Goal: Complete application form: Complete application form

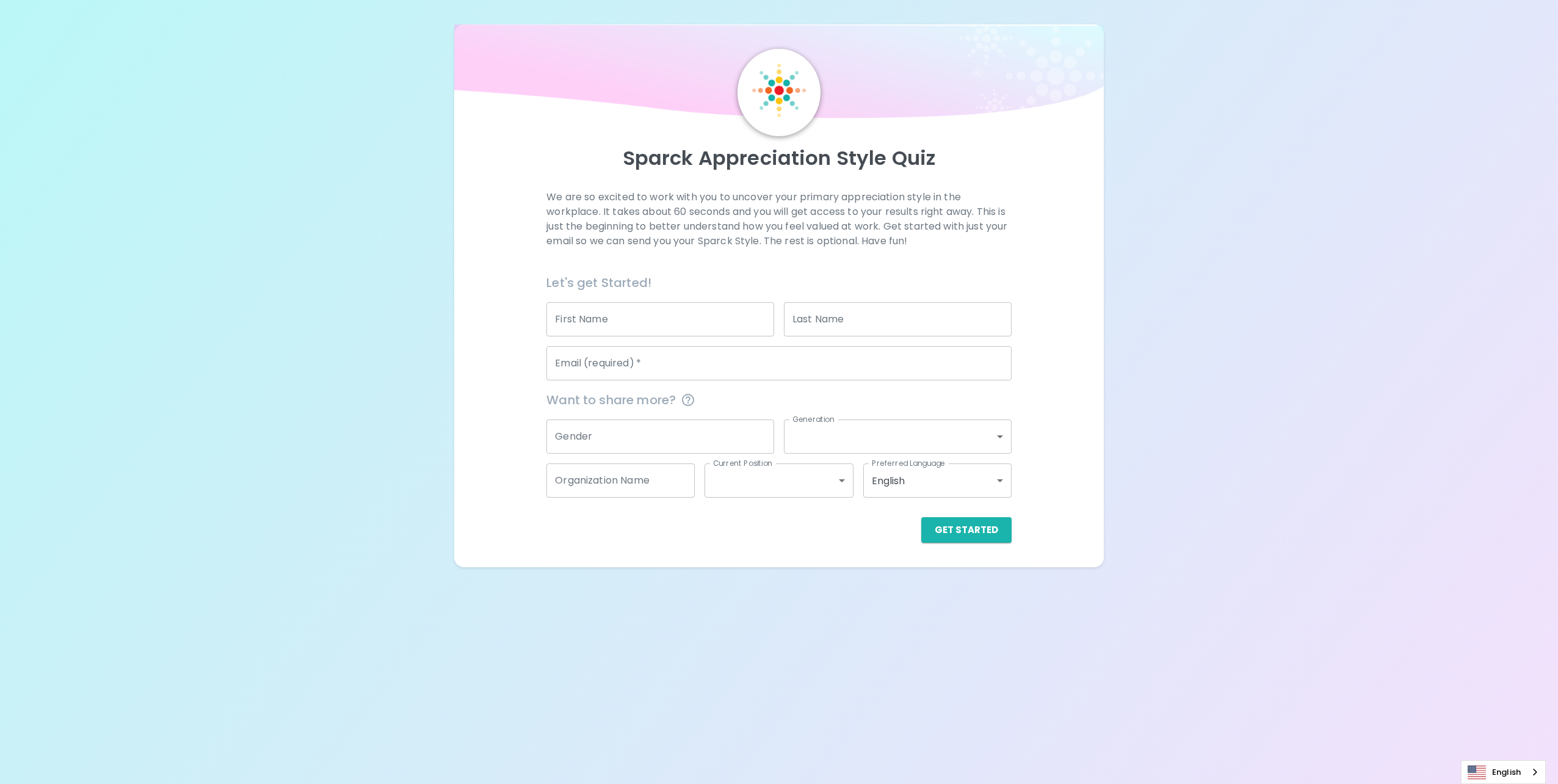
click at [670, 324] on input "First Name" at bounding box center [661, 319] width 228 height 34
type input "[PERSON_NAME]"
type input "DeCordoba"
type input "King County Metro"
drag, startPoint x: 800, startPoint y: 320, endPoint x: 930, endPoint y: 319, distance: 130.0
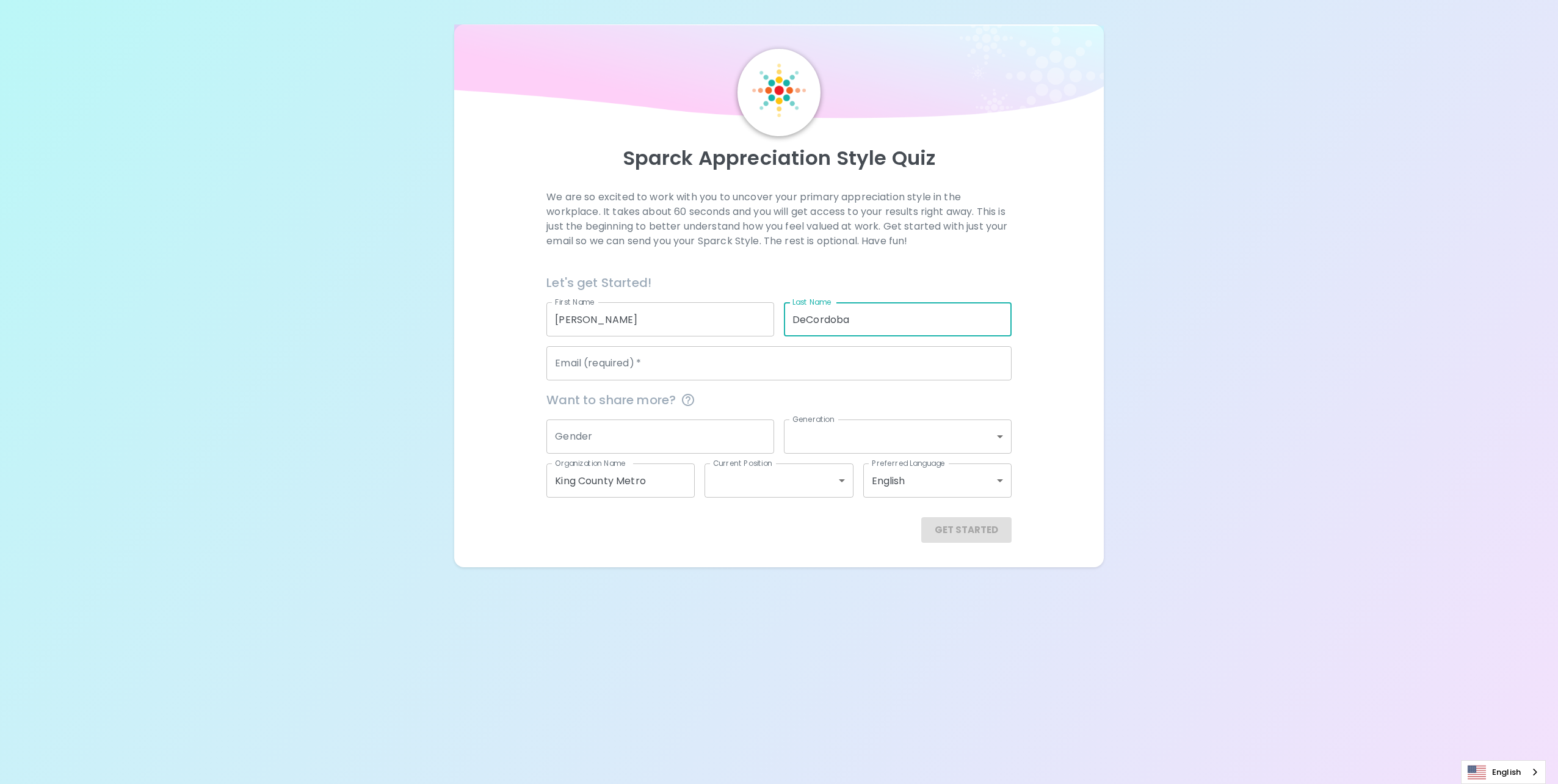
click at [930, 319] on input "DeCordoba" at bounding box center [898, 319] width 228 height 34
type input "D"
click at [661, 371] on input "Email (required)   *" at bounding box center [779, 363] width 465 height 34
type input "[EMAIL_ADDRESS][DOMAIN_NAME]"
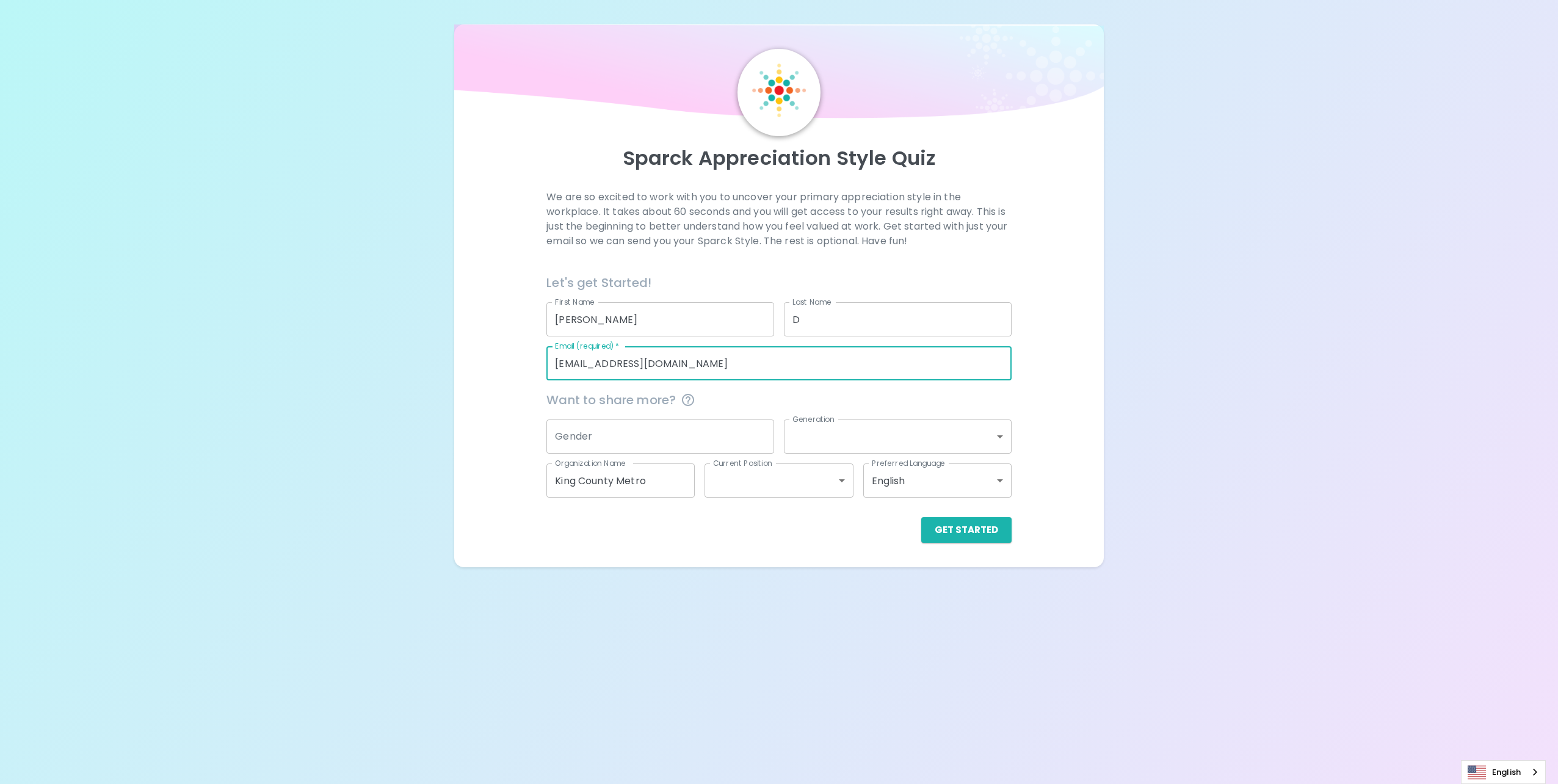
click at [692, 399] on icon "This information is completely confidential and only used for aggregated apprec…" at bounding box center [687, 399] width 12 height 12
click at [600, 489] on input "King County Metro" at bounding box center [621, 481] width 148 height 34
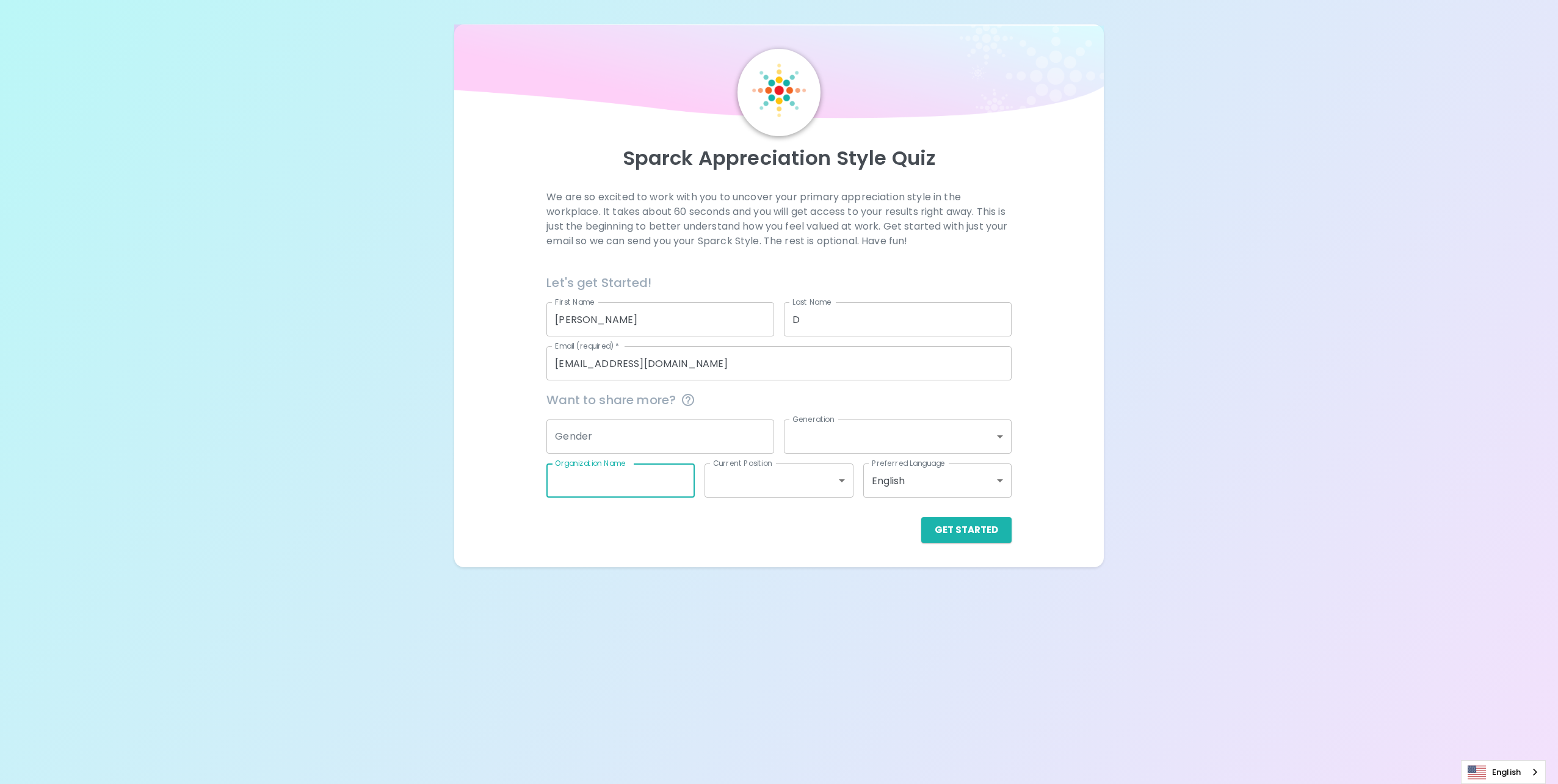
click at [1198, 365] on div "Sparck Appreciation Style Quiz We are so excited to work with you to uncover yo…" at bounding box center [779, 283] width 1558 height 567
click at [989, 537] on button "Get Started" at bounding box center [966, 530] width 90 height 26
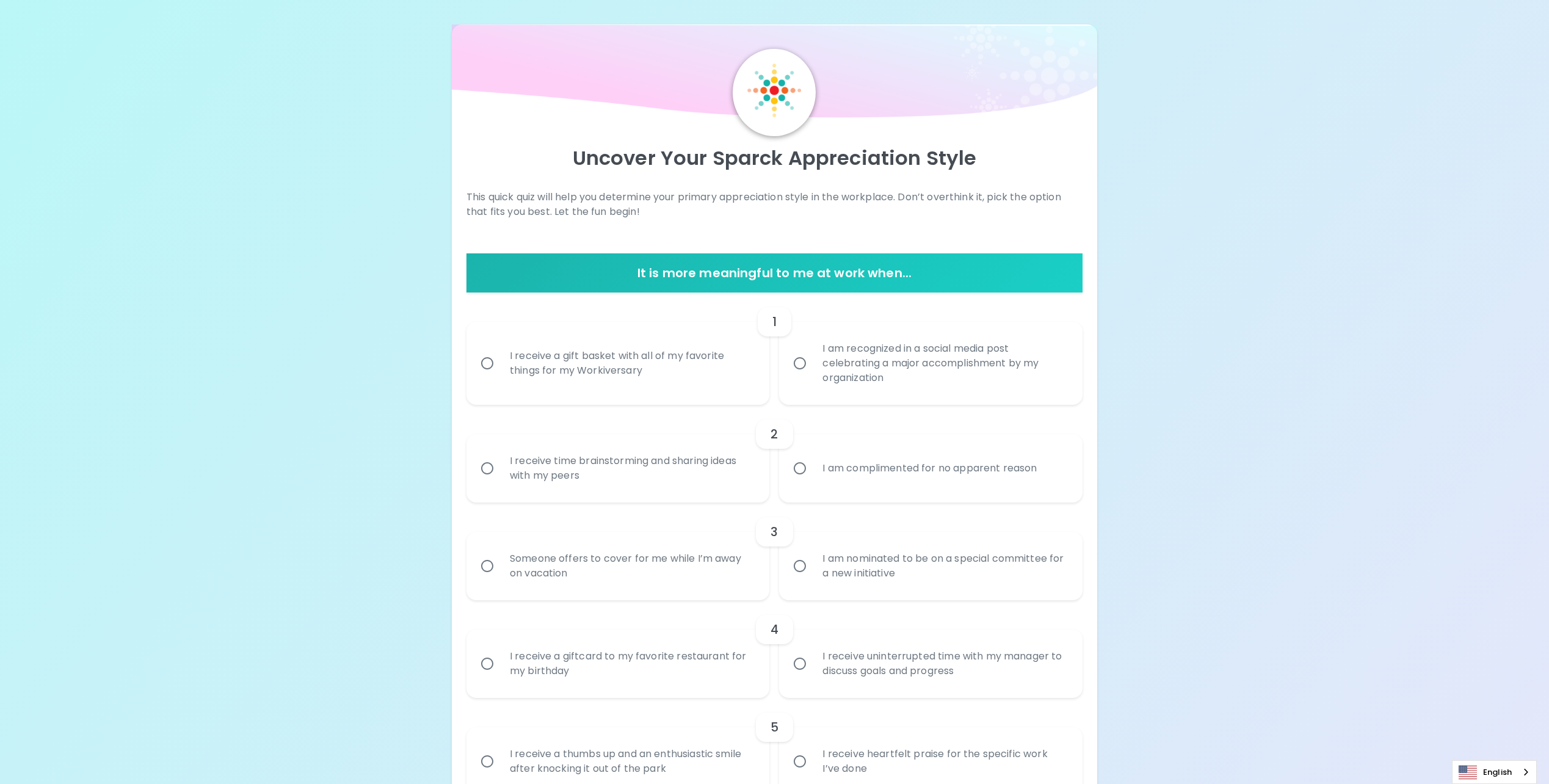
click at [956, 353] on div "I am recognized in a social media post celebrating a major accomplishment by my…" at bounding box center [944, 363] width 263 height 73
click at [813, 353] on input "I am recognized in a social media post celebrating a major accomplishment by my…" at bounding box center [800, 364] width 26 height 26
radio input "true"
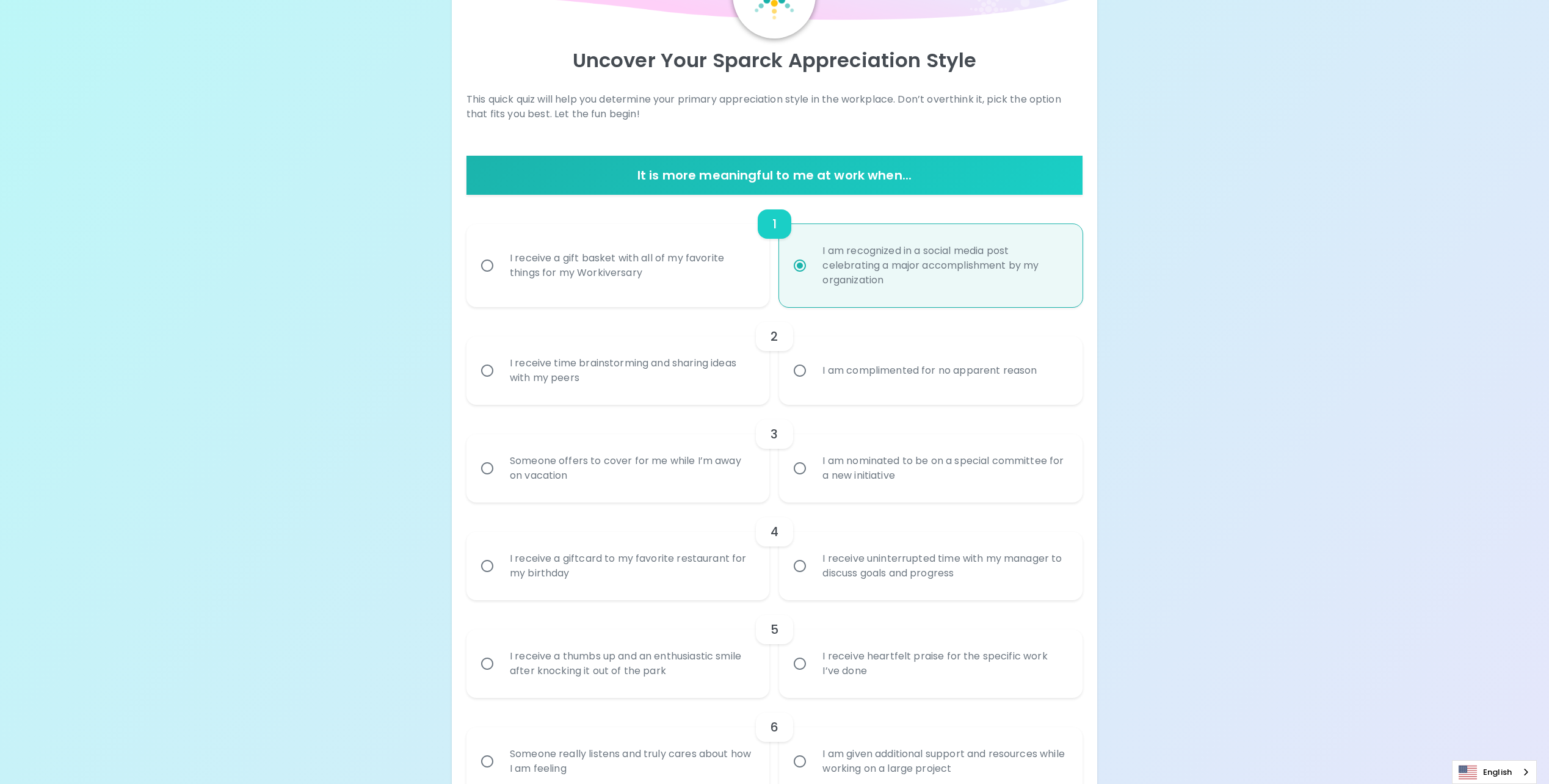
click at [657, 372] on div "I receive time brainstorming and sharing ideas with my peers" at bounding box center [631, 370] width 263 height 59
click at [500, 372] on input "I receive time brainstorming and sharing ideas with my peers" at bounding box center [487, 371] width 26 height 26
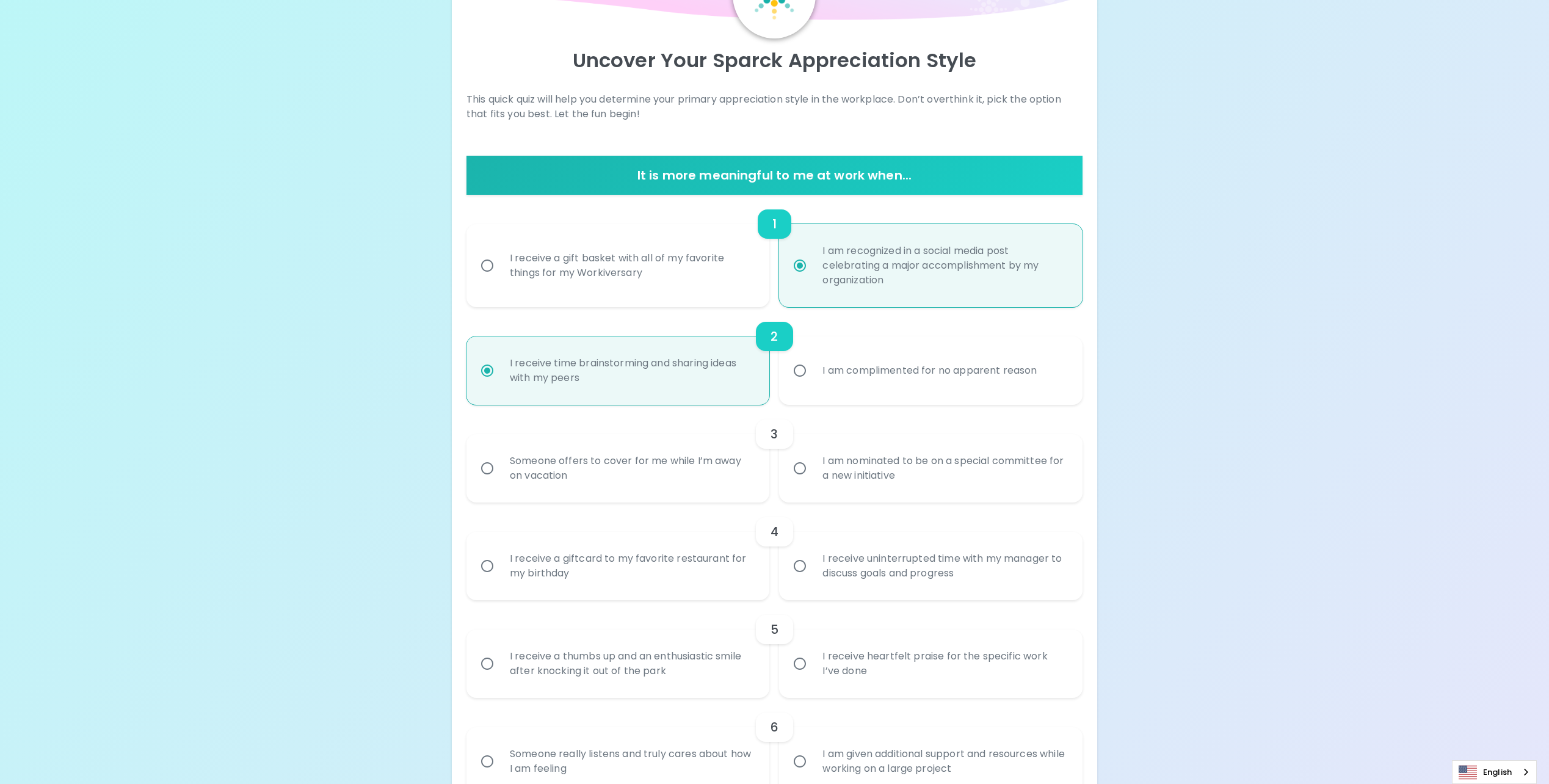
scroll to position [195, 0]
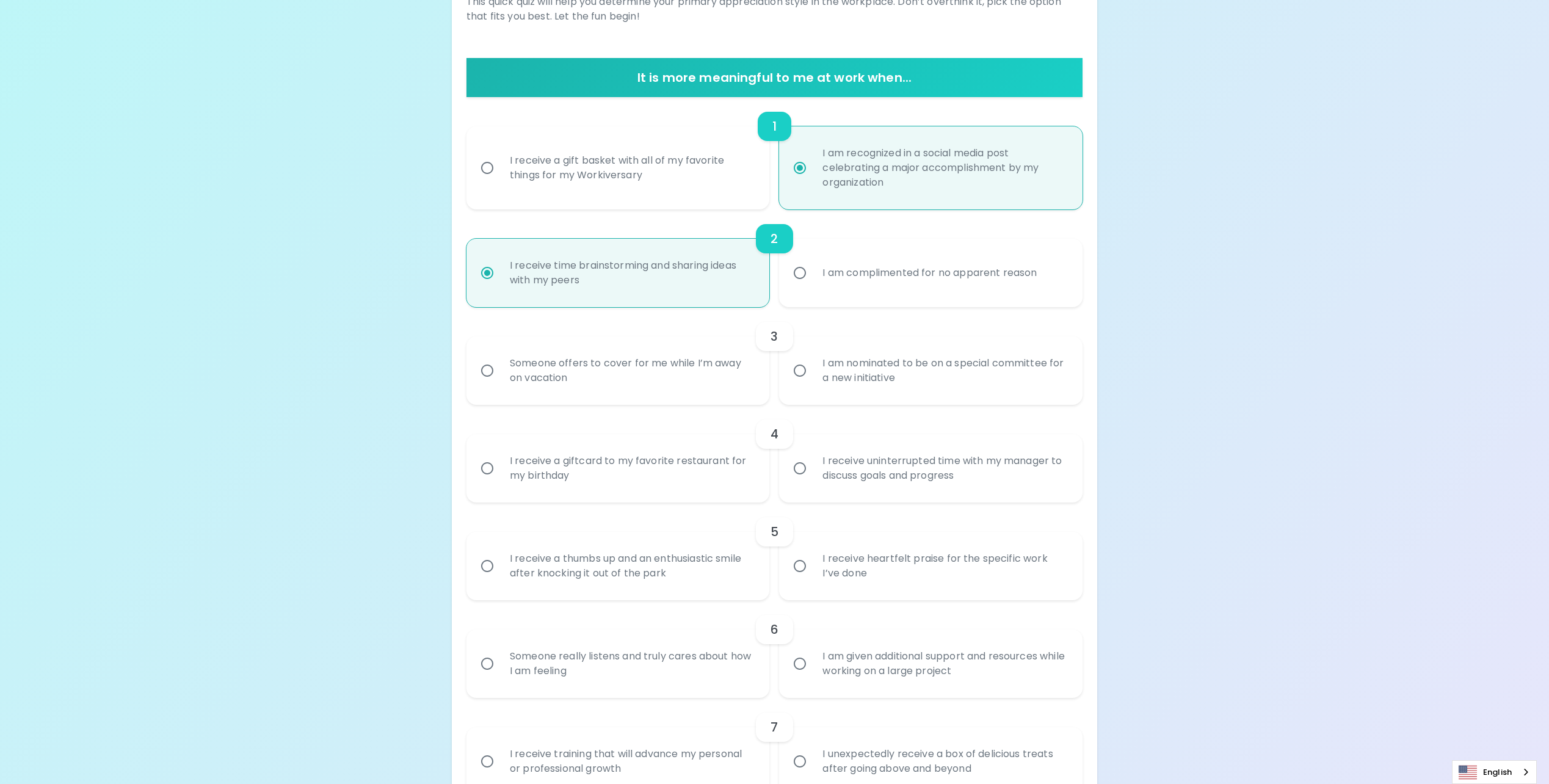
radio input "true"
click at [927, 362] on div "I am nominated to be on a special committee for a new initiative" at bounding box center [944, 370] width 263 height 59
click at [813, 362] on input "I am nominated to be on a special committee for a new initiative" at bounding box center [800, 371] width 26 height 26
radio input "false"
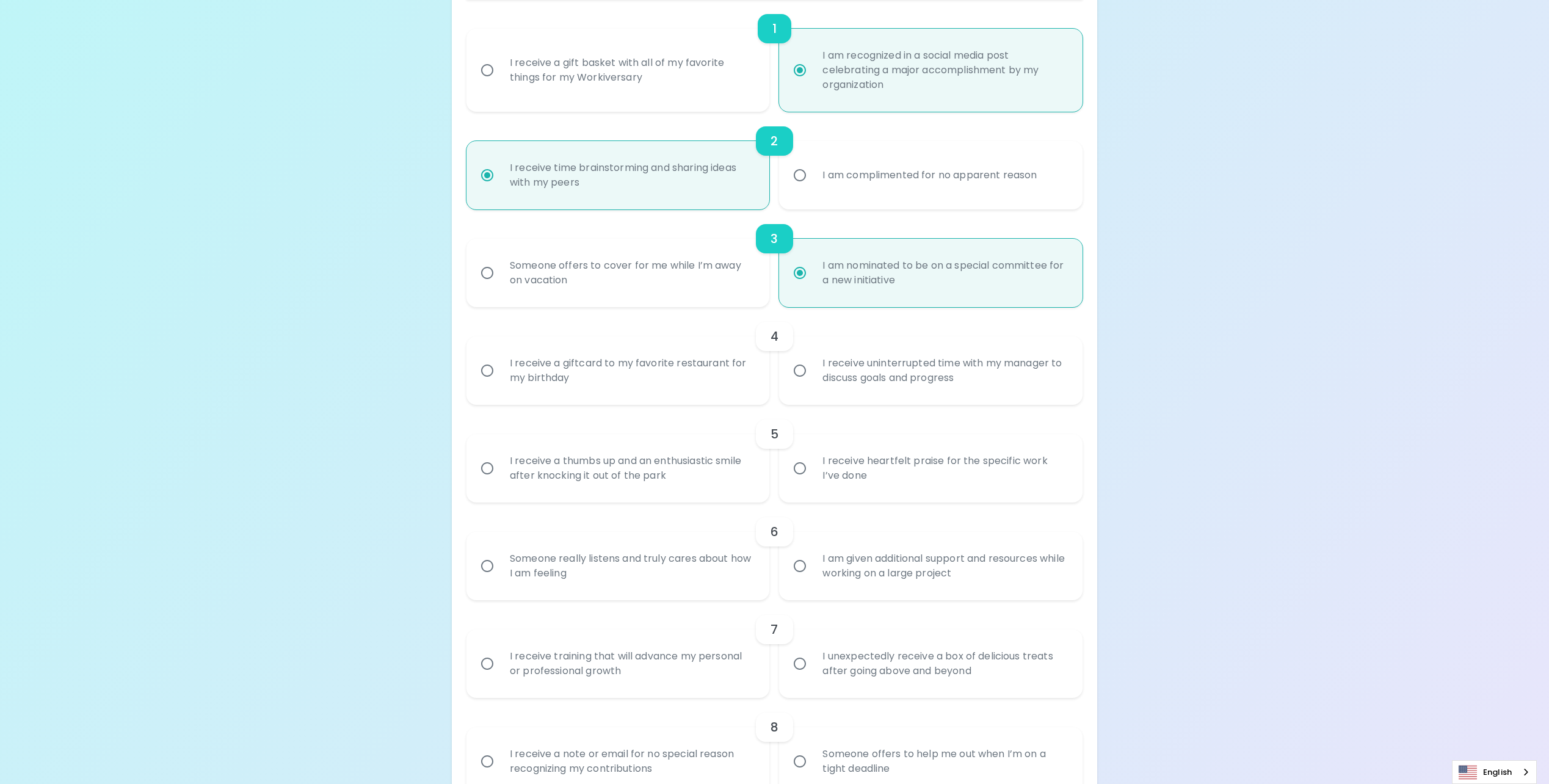
scroll to position [354, 0]
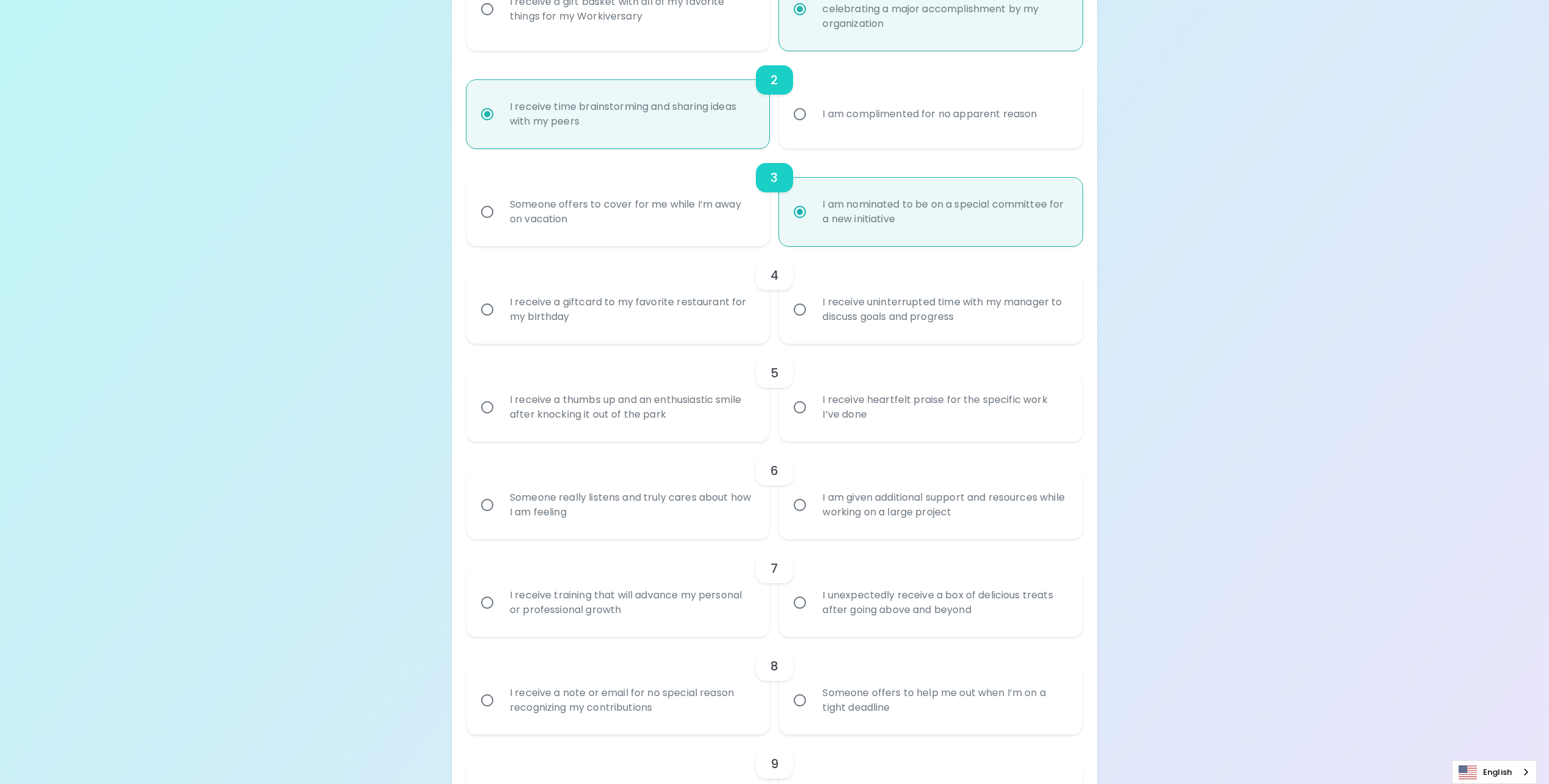
radio input "true"
click at [918, 325] on div "I receive uninterrupted time with my manager to discuss goals and progress" at bounding box center [944, 309] width 263 height 59
click at [813, 322] on input "I receive uninterrupted time with my manager to discuss goals and progress" at bounding box center [800, 310] width 26 height 26
radio input "false"
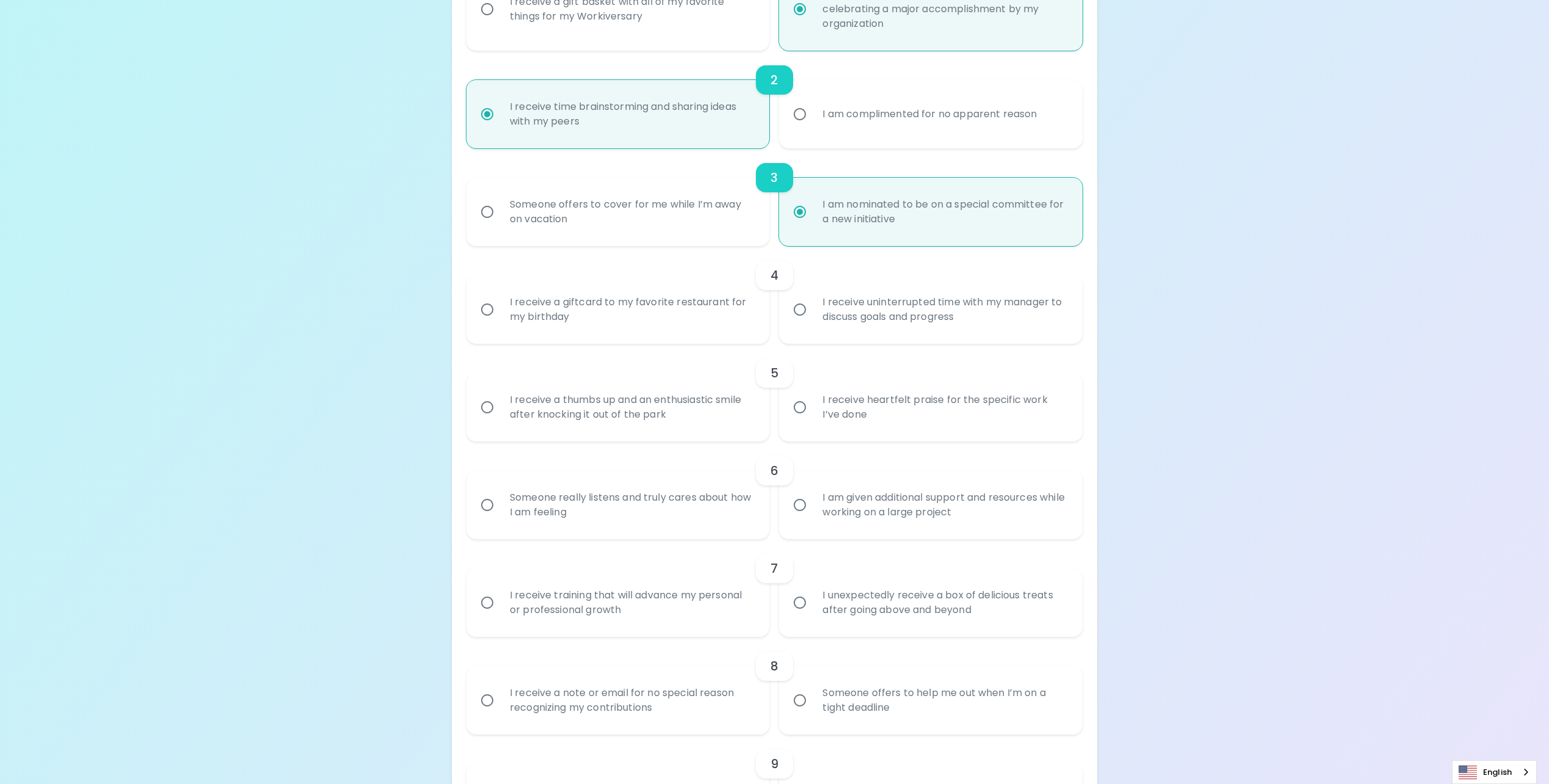
scroll to position [451, 0]
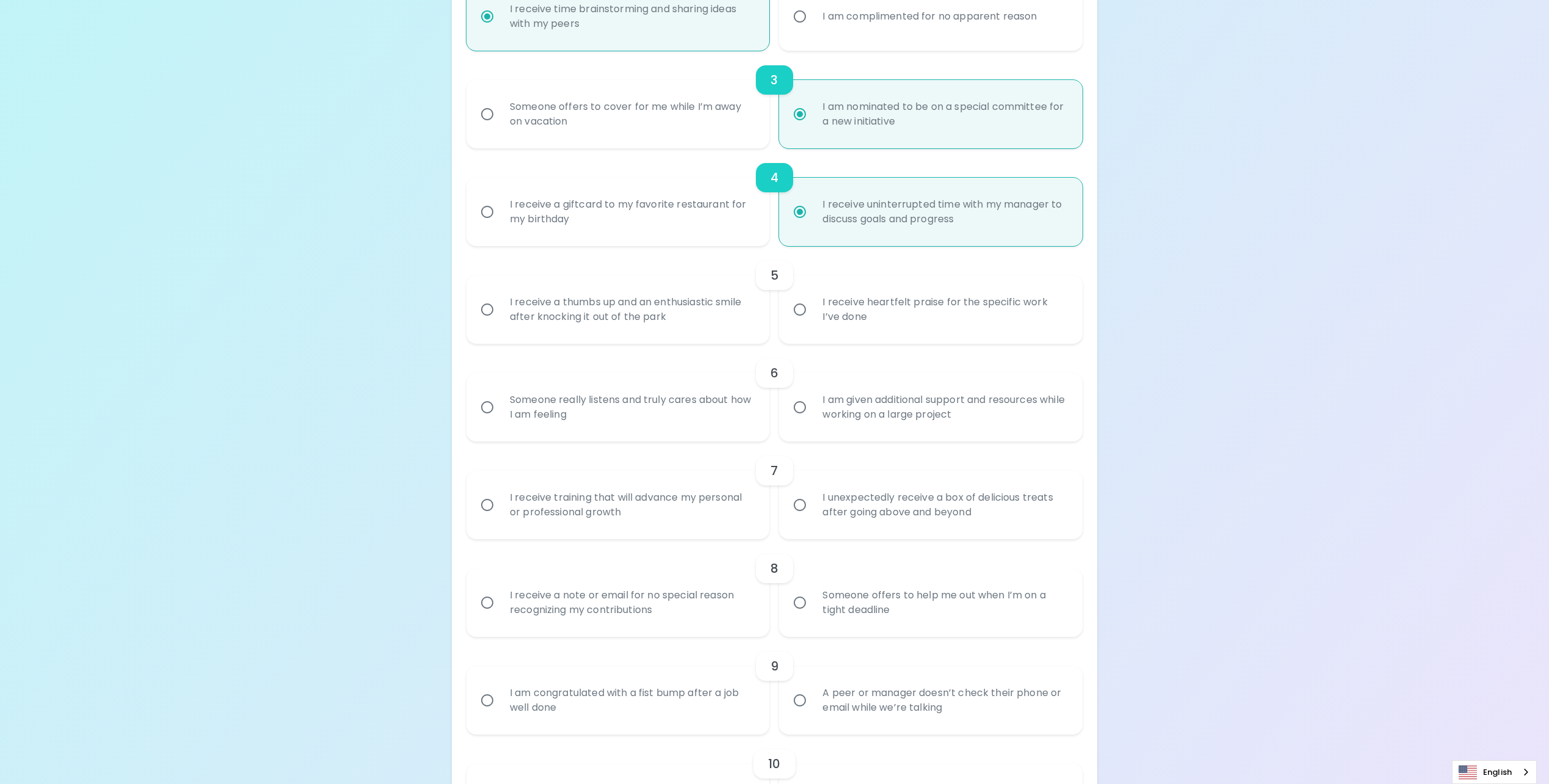
radio input "true"
click at [884, 319] on div "I receive heartfelt praise for the specific work I’ve done" at bounding box center [944, 309] width 263 height 59
click at [813, 319] on input "I receive heartfelt praise for the specific work I’ve done" at bounding box center [800, 310] width 26 height 26
radio input "false"
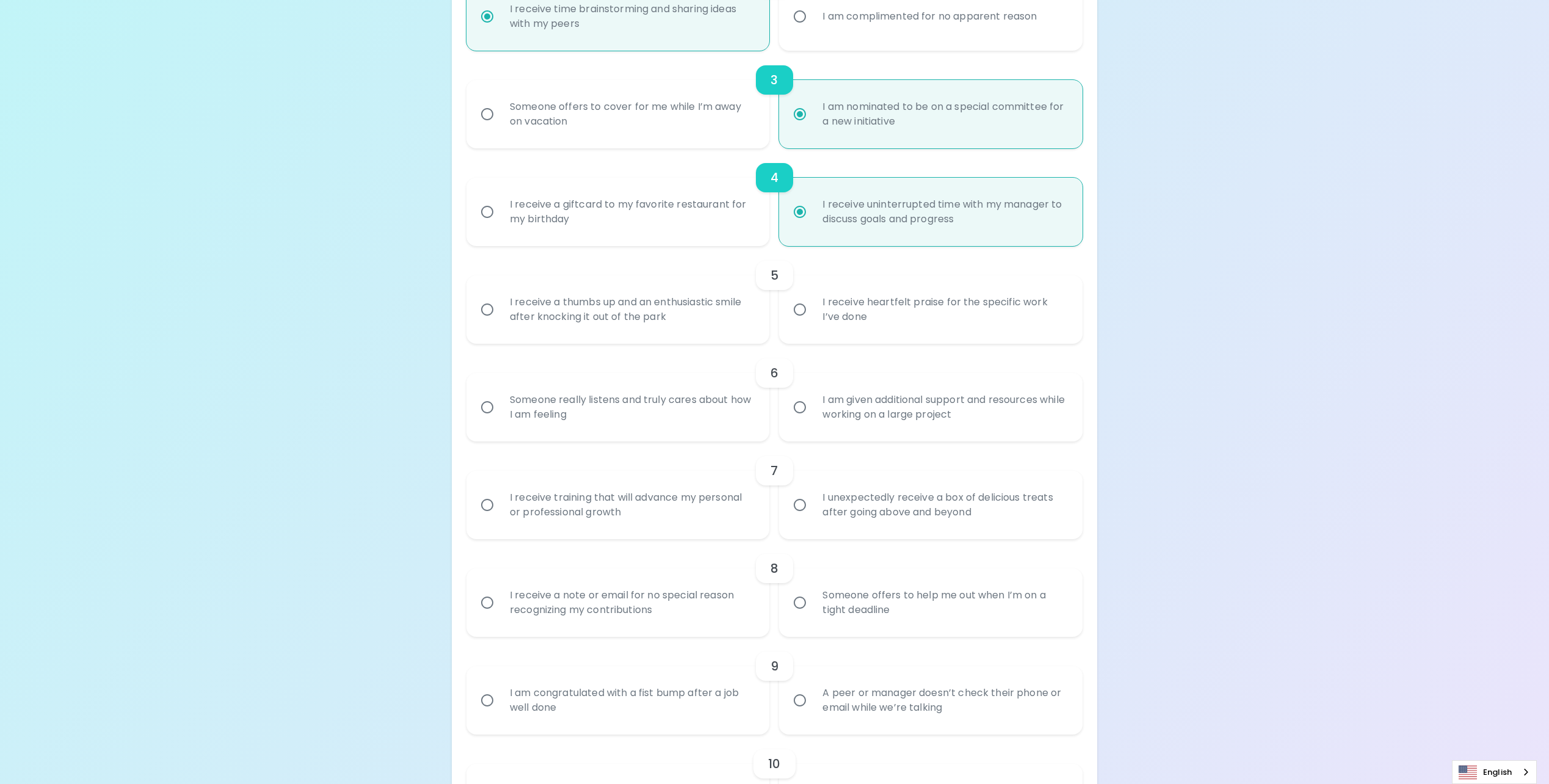
radio input "false"
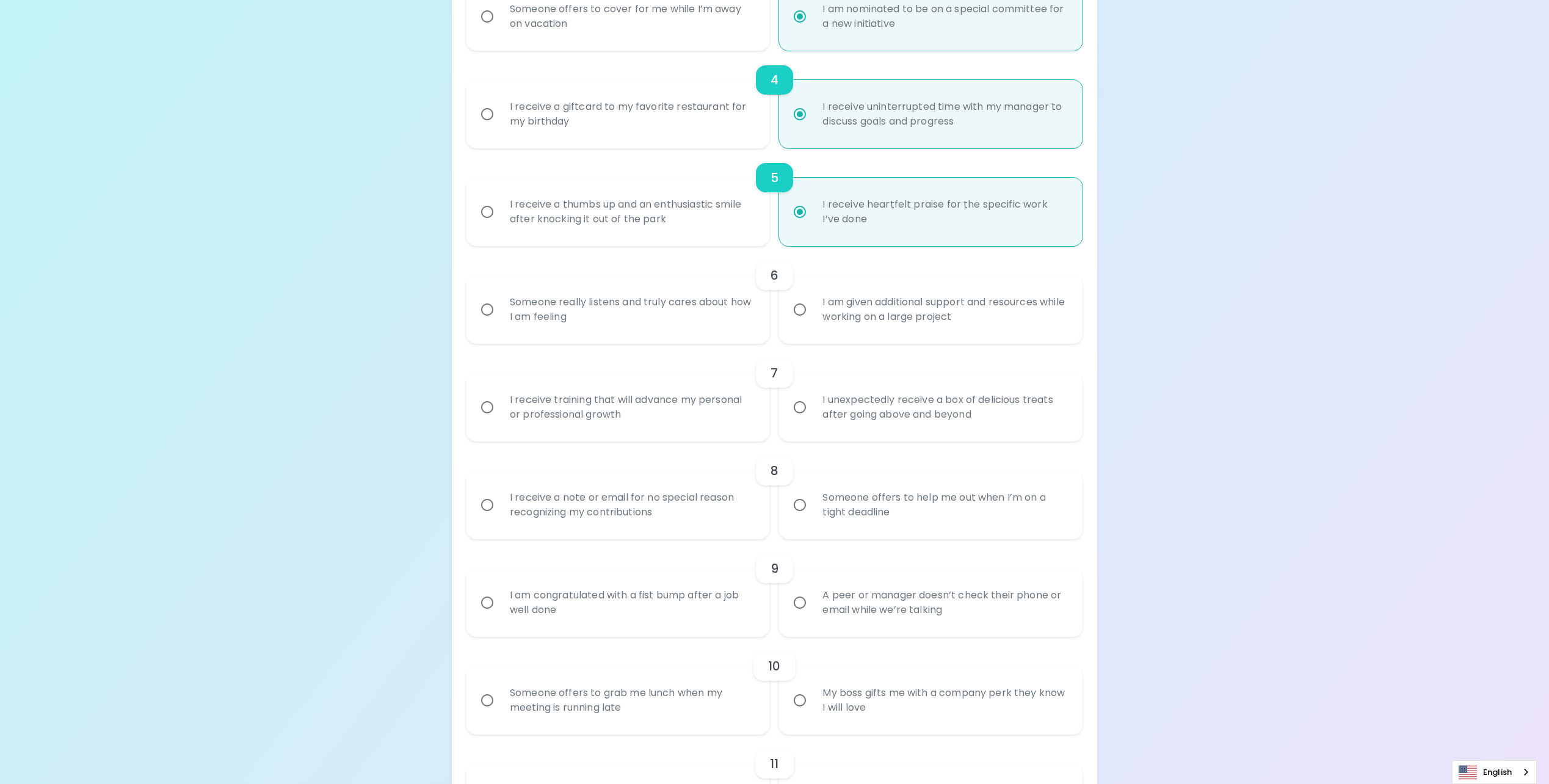
radio input "true"
click at [884, 319] on div "I am given additional support and resources while working on a large project" at bounding box center [944, 309] width 263 height 59
click at [813, 319] on input "I am given additional support and resources while working on a large project" at bounding box center [800, 310] width 26 height 26
radio input "false"
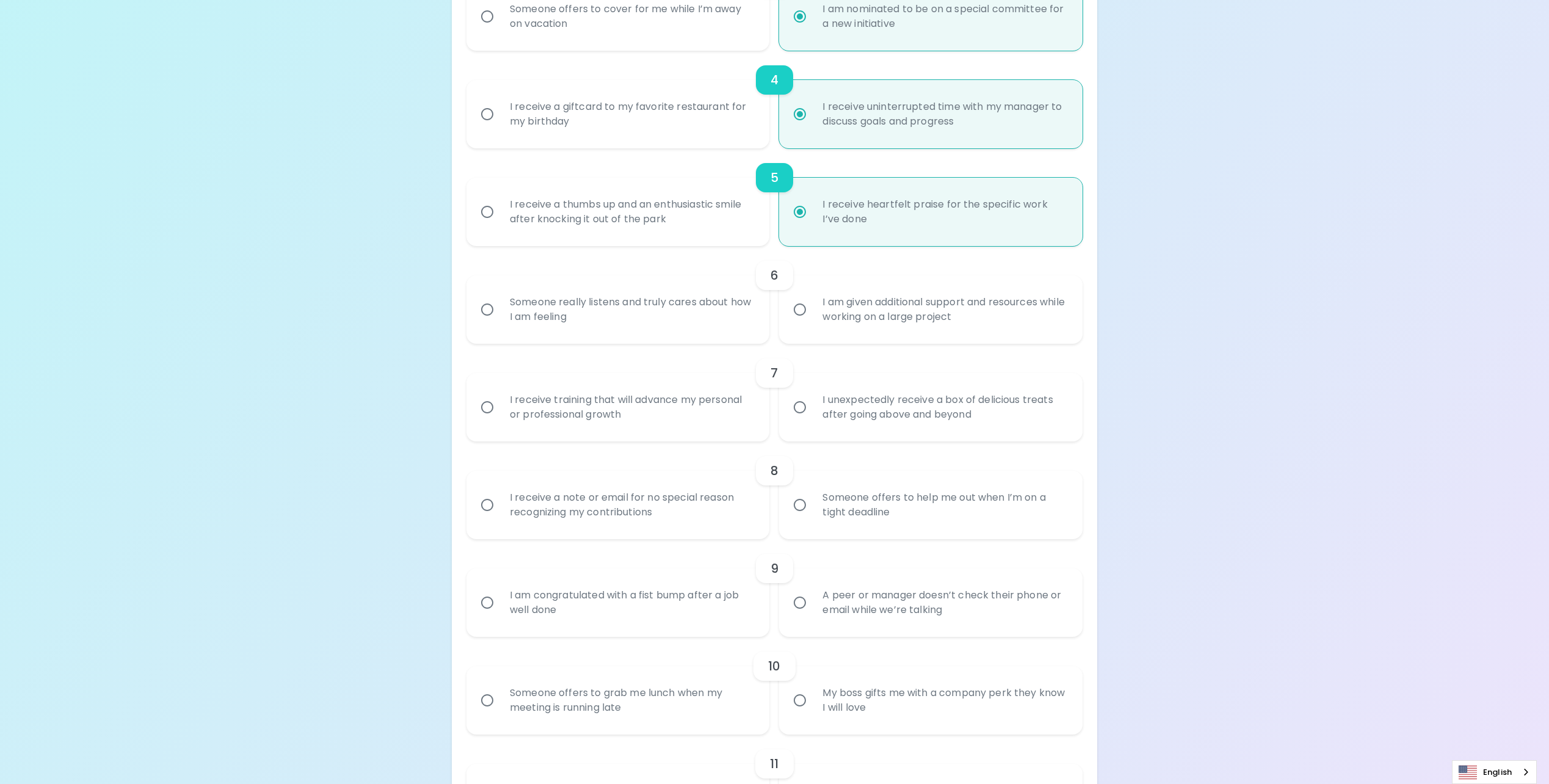
radio input "false"
radio input "true"
click at [720, 321] on div "I receive training that will advance my personal or professional growth" at bounding box center [631, 309] width 263 height 59
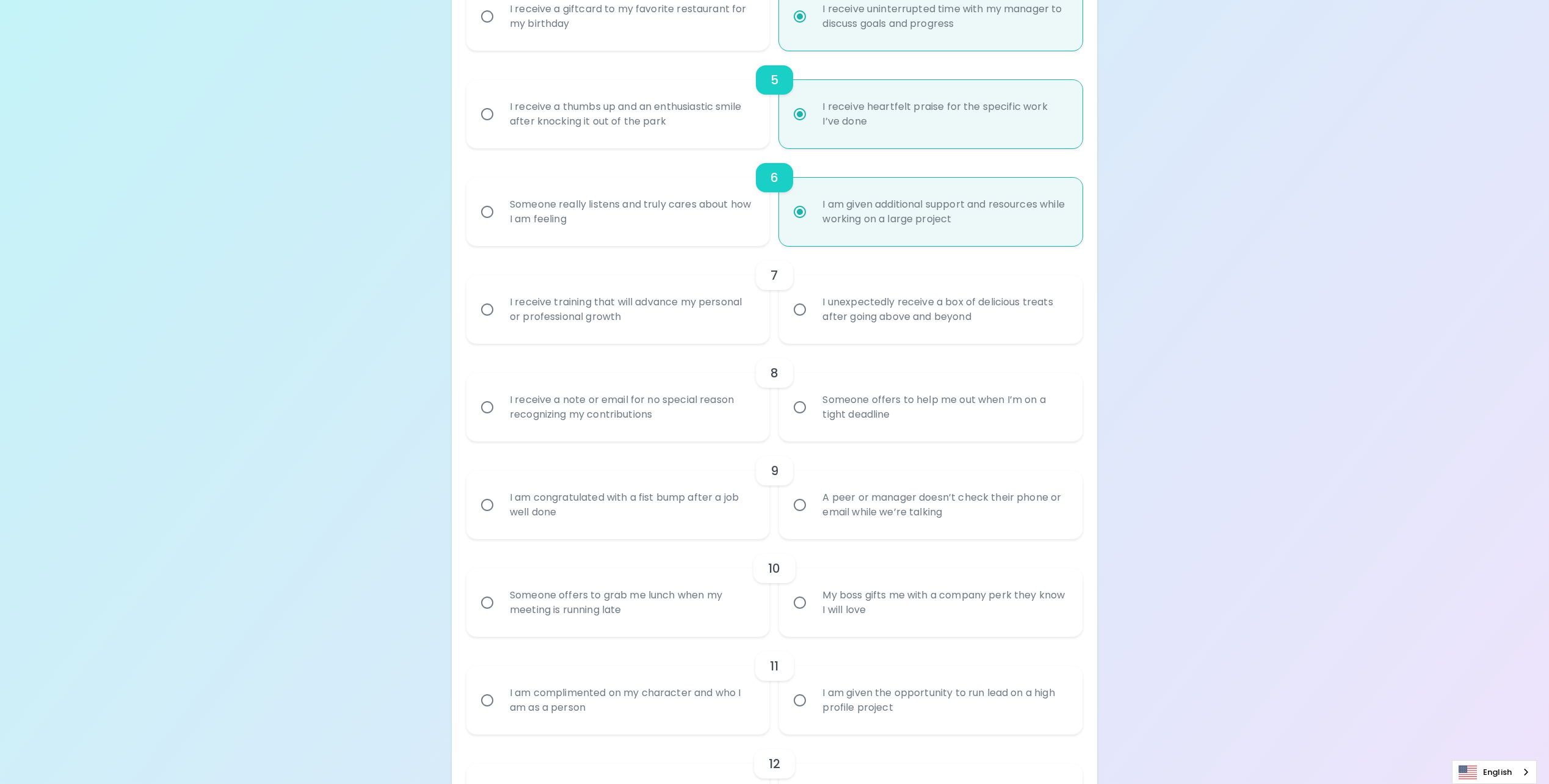
click at [500, 321] on input "I receive training that will advance my personal or professional growth" at bounding box center [487, 310] width 26 height 26
radio input "false"
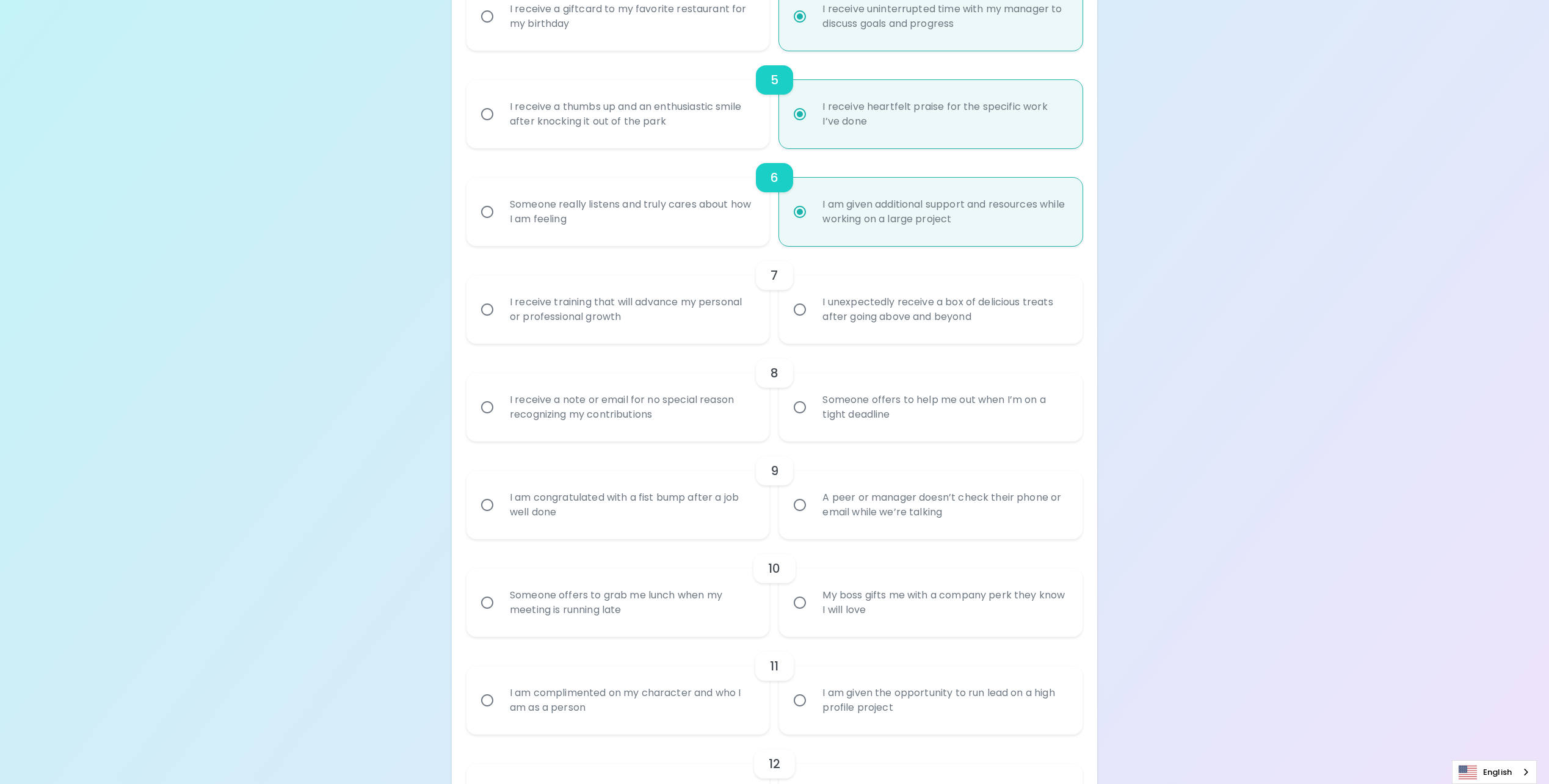
radio input "false"
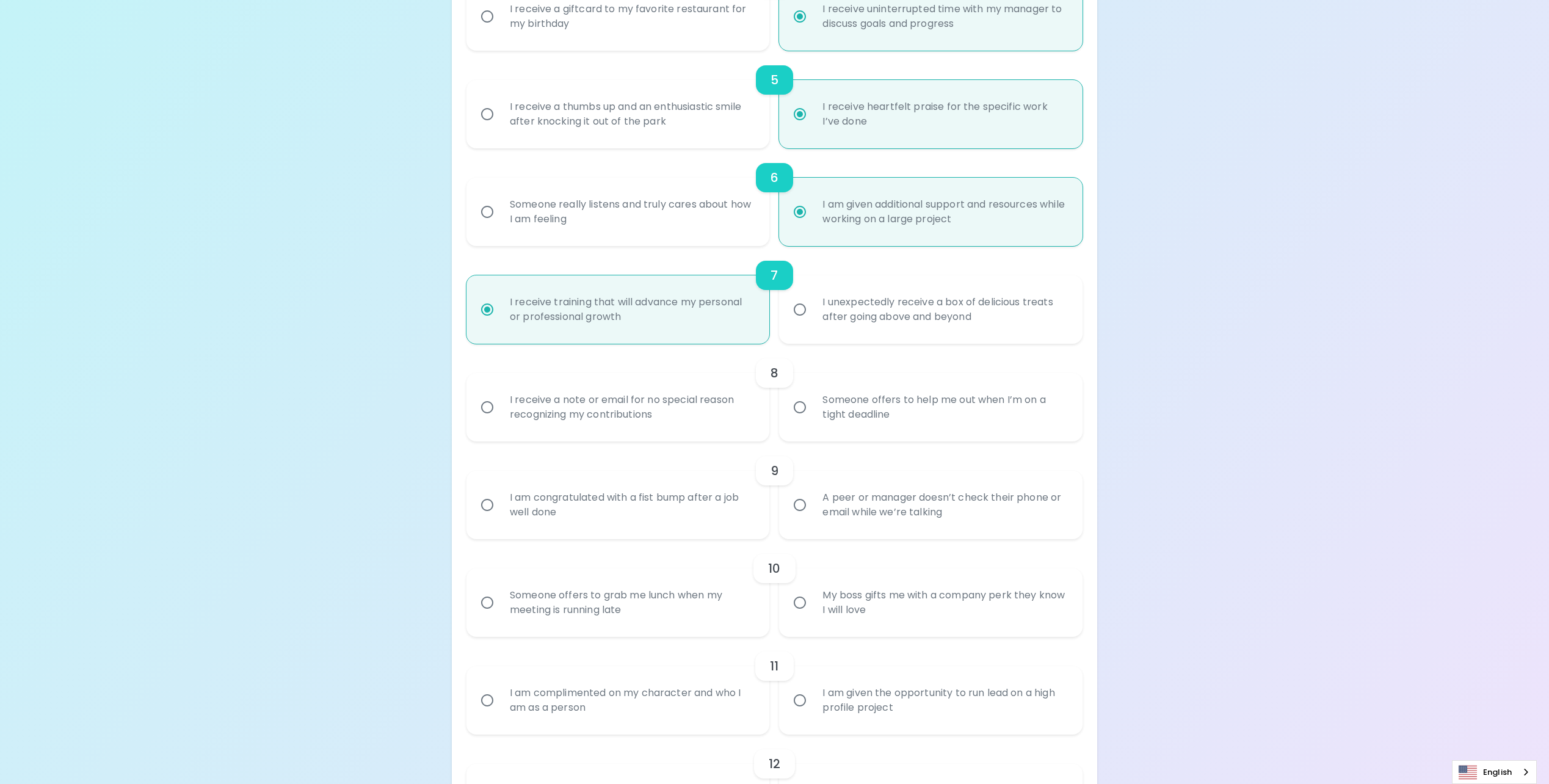
scroll to position [744, 0]
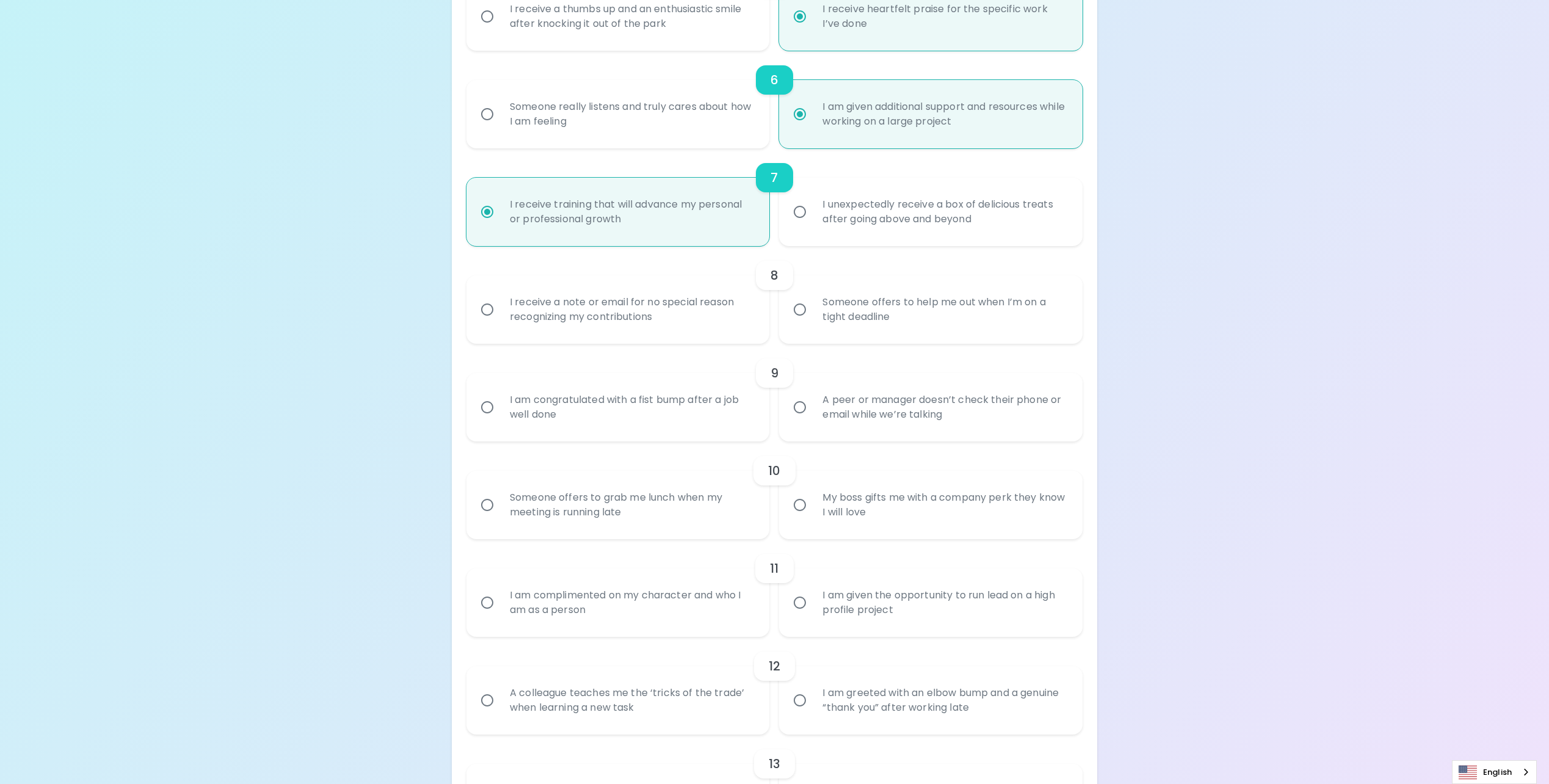
radio input "true"
click at [705, 324] on div "I receive a note or email for no special reason recognizing my contributions" at bounding box center [631, 309] width 263 height 59
click at [500, 322] on input "I receive a note or email for no special reason recognizing my contributions" at bounding box center [487, 310] width 26 height 26
radio input "false"
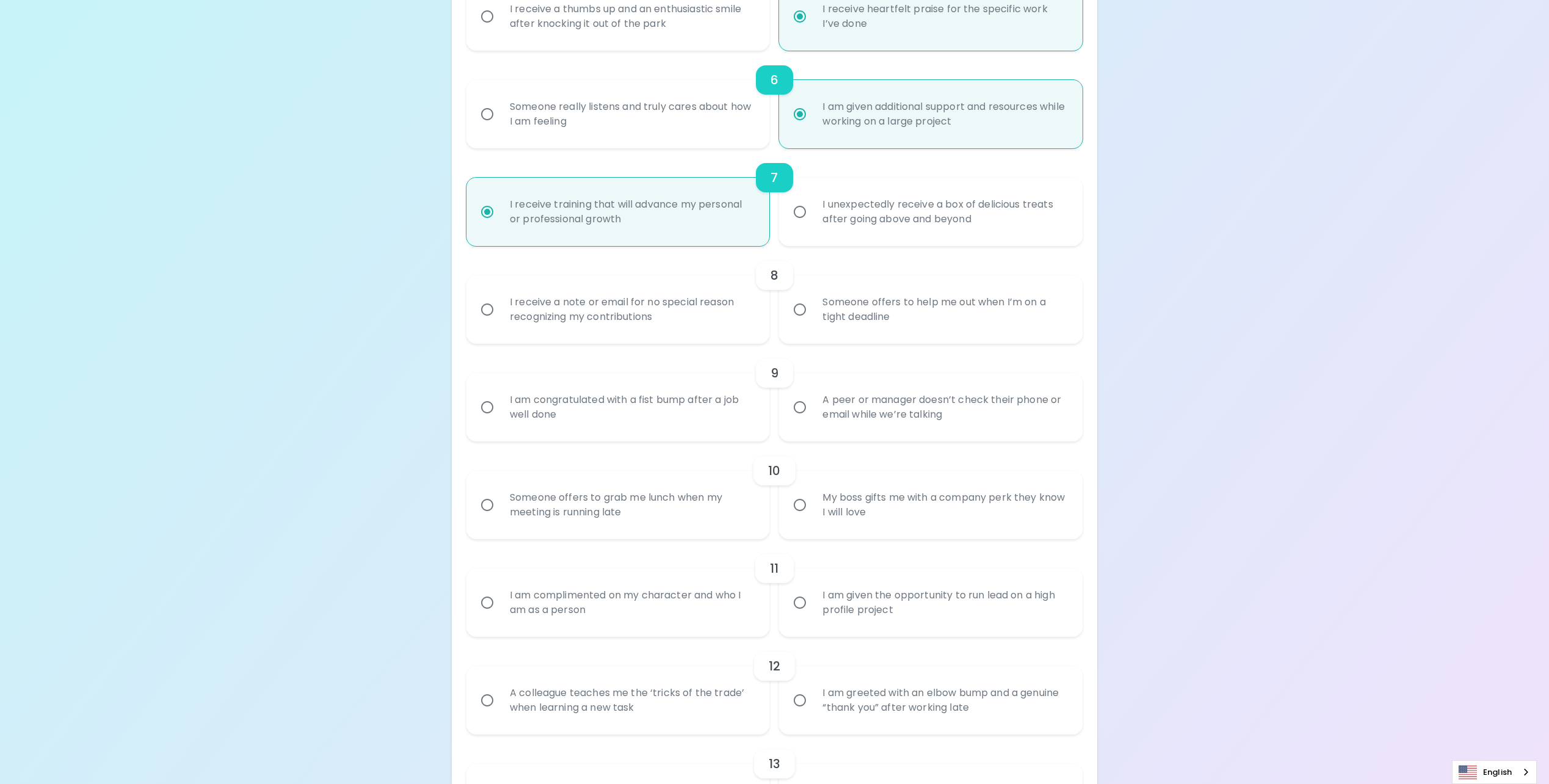
radio input "false"
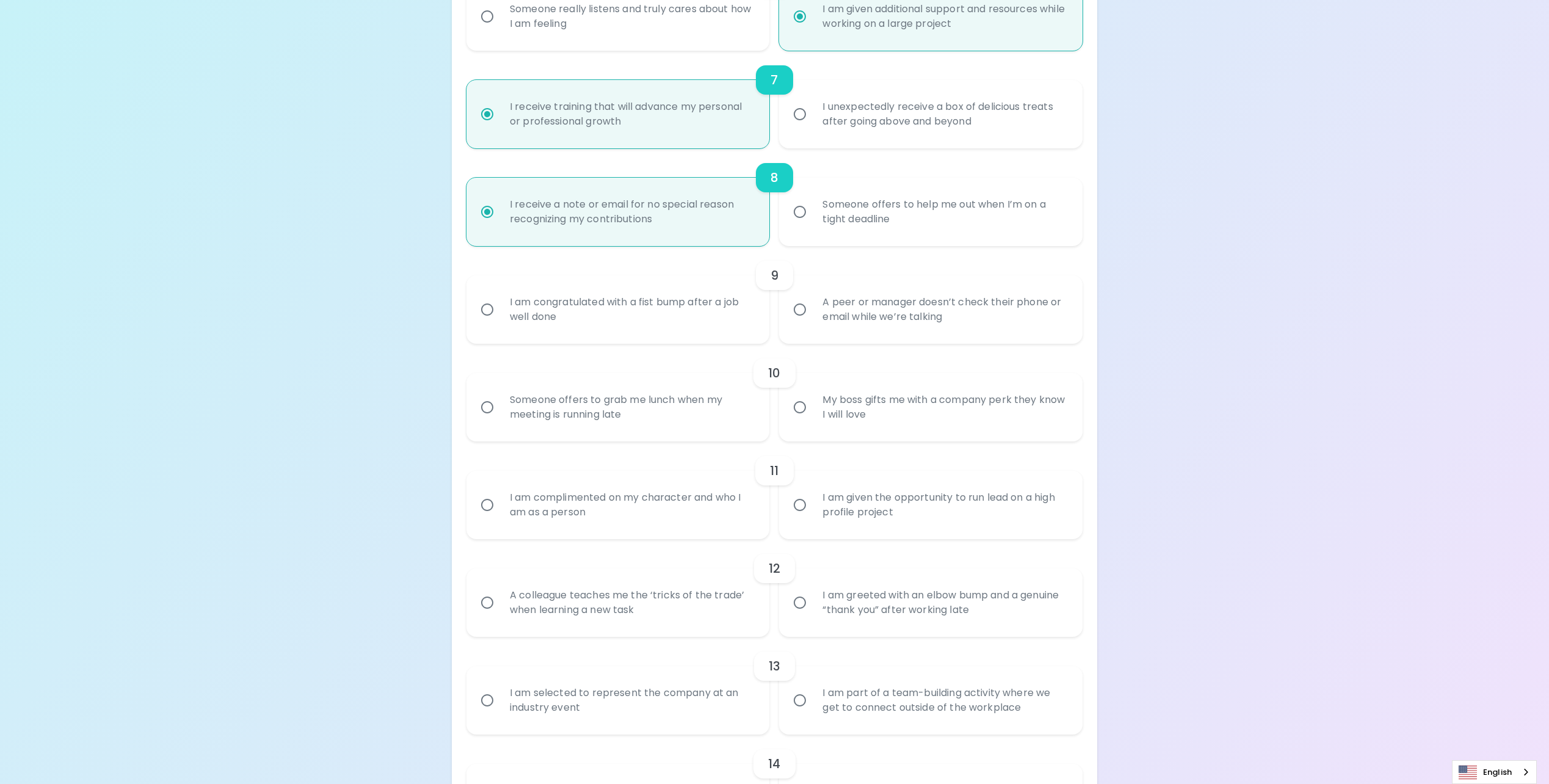
radio input "true"
click at [705, 324] on div "I am congratulated with a fist bump after a job well done" at bounding box center [631, 309] width 263 height 59
click at [500, 322] on input "I am congratulated with a fist bump after a job well done" at bounding box center [487, 310] width 26 height 26
radio input "false"
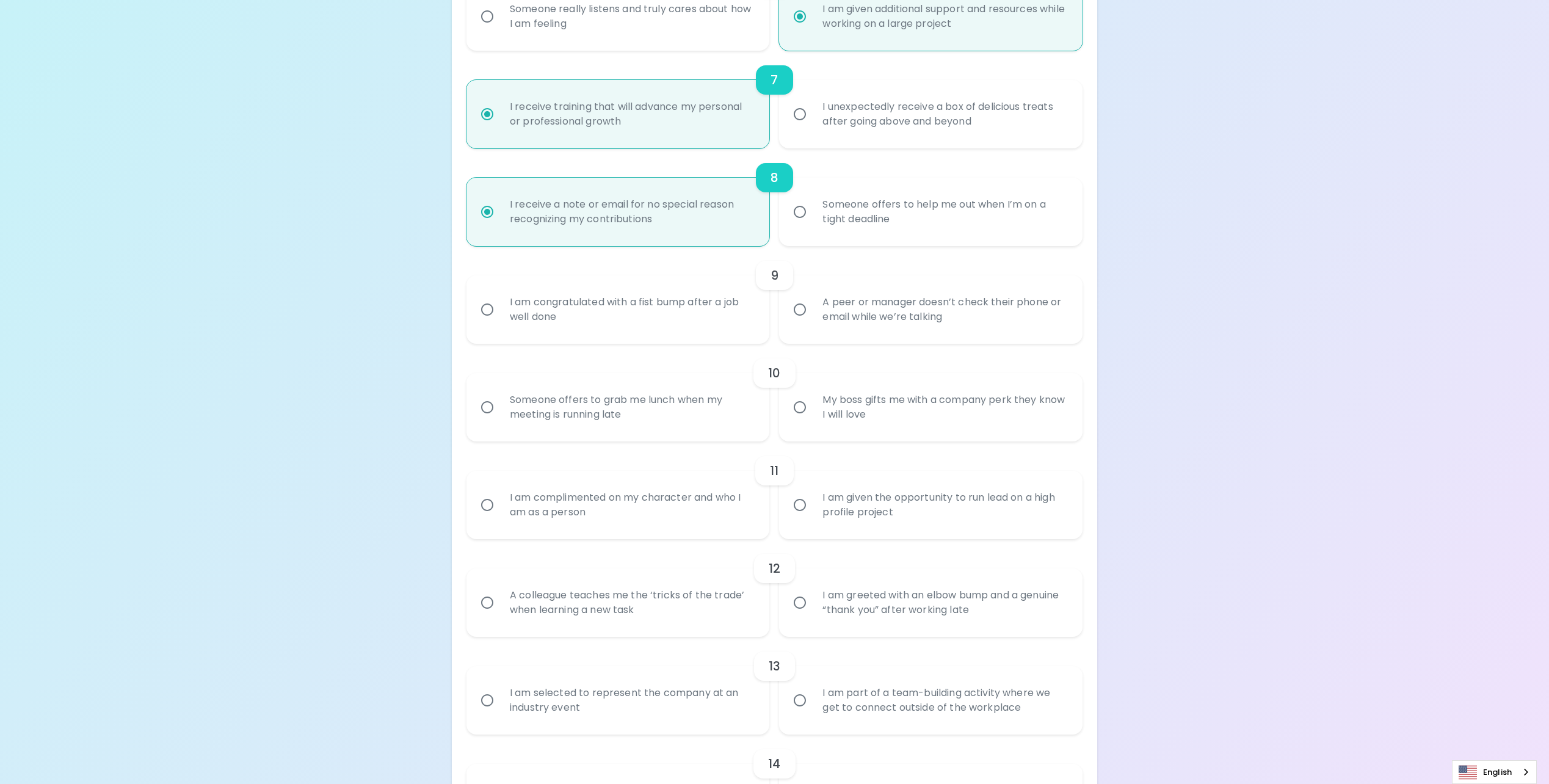
radio input "false"
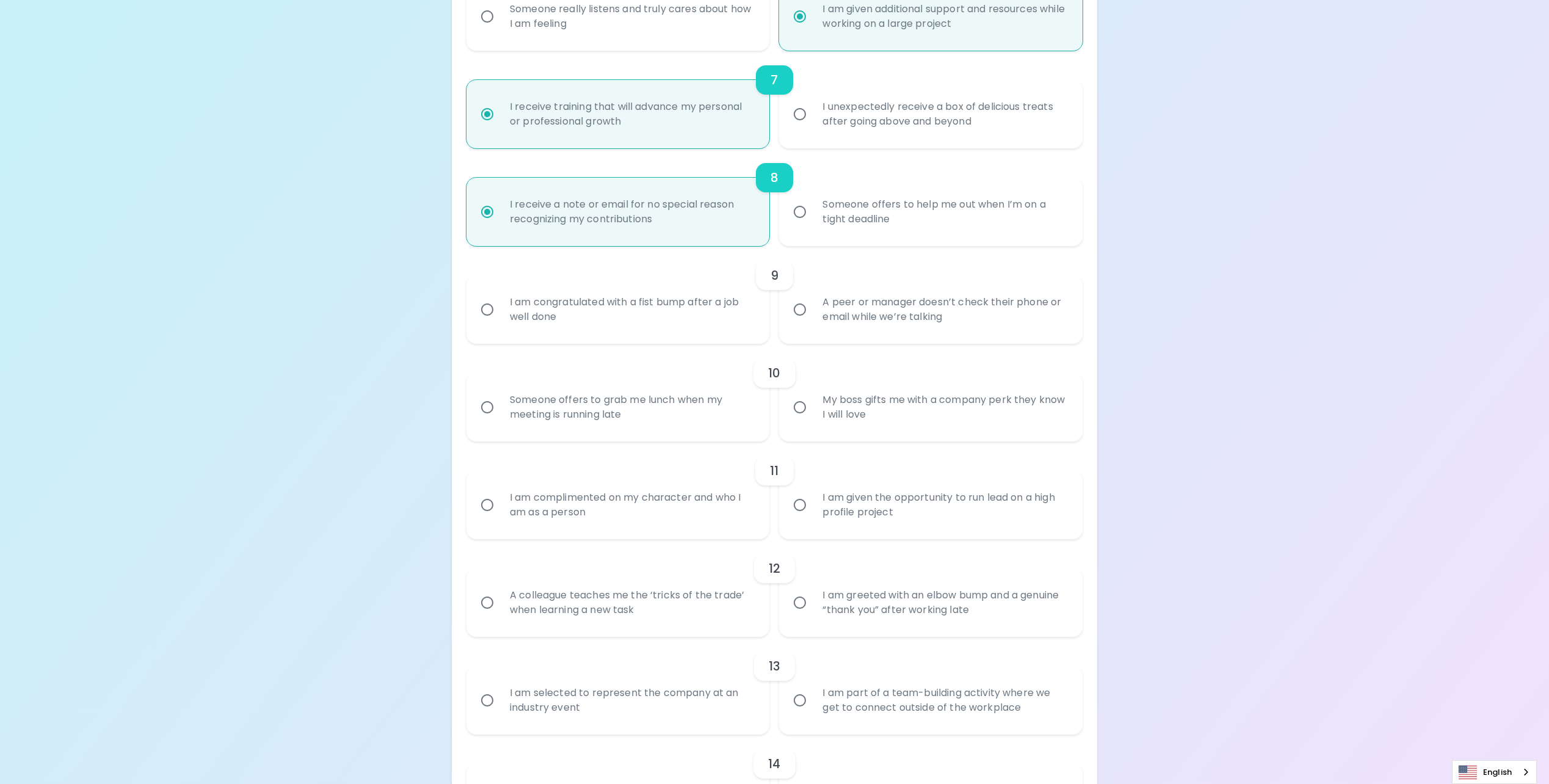
scroll to position [940, 0]
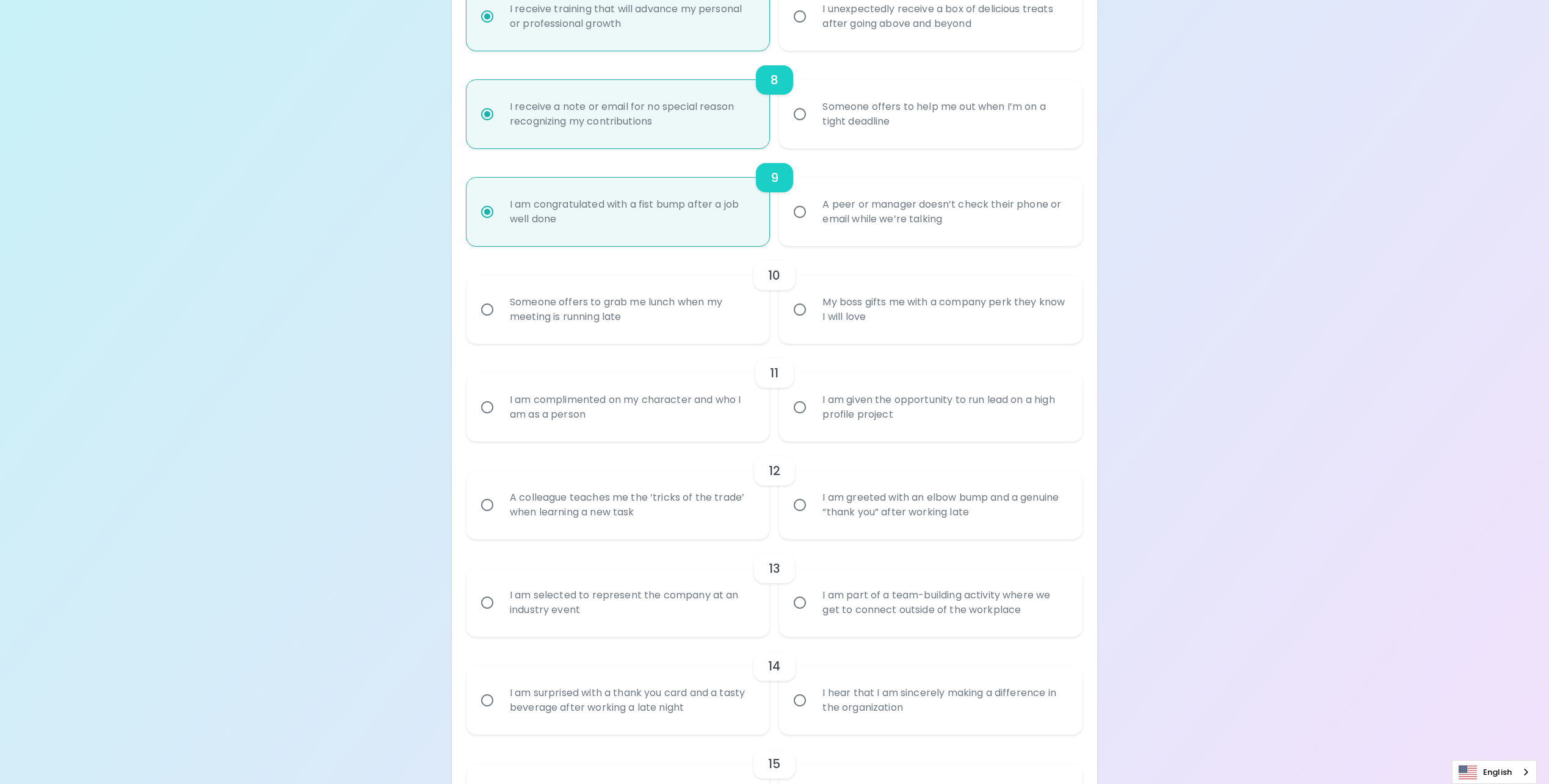
radio input "true"
click at [705, 324] on div "Someone offers to grab me lunch when my meeting is running late" at bounding box center [631, 309] width 263 height 59
click at [500, 322] on input "Someone offers to grab me lunch when my meeting is running late" at bounding box center [487, 310] width 26 height 26
radio input "false"
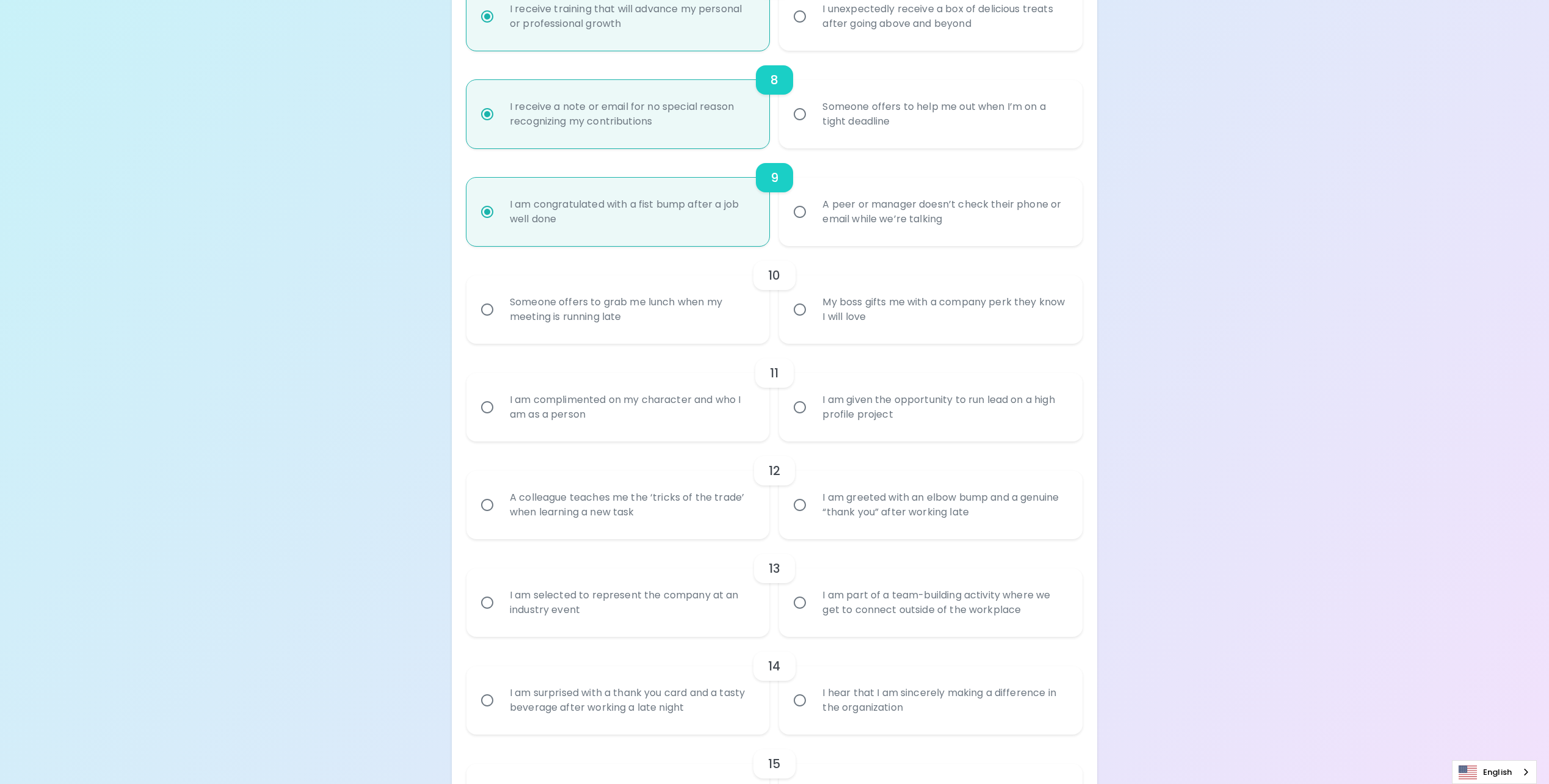
radio input "false"
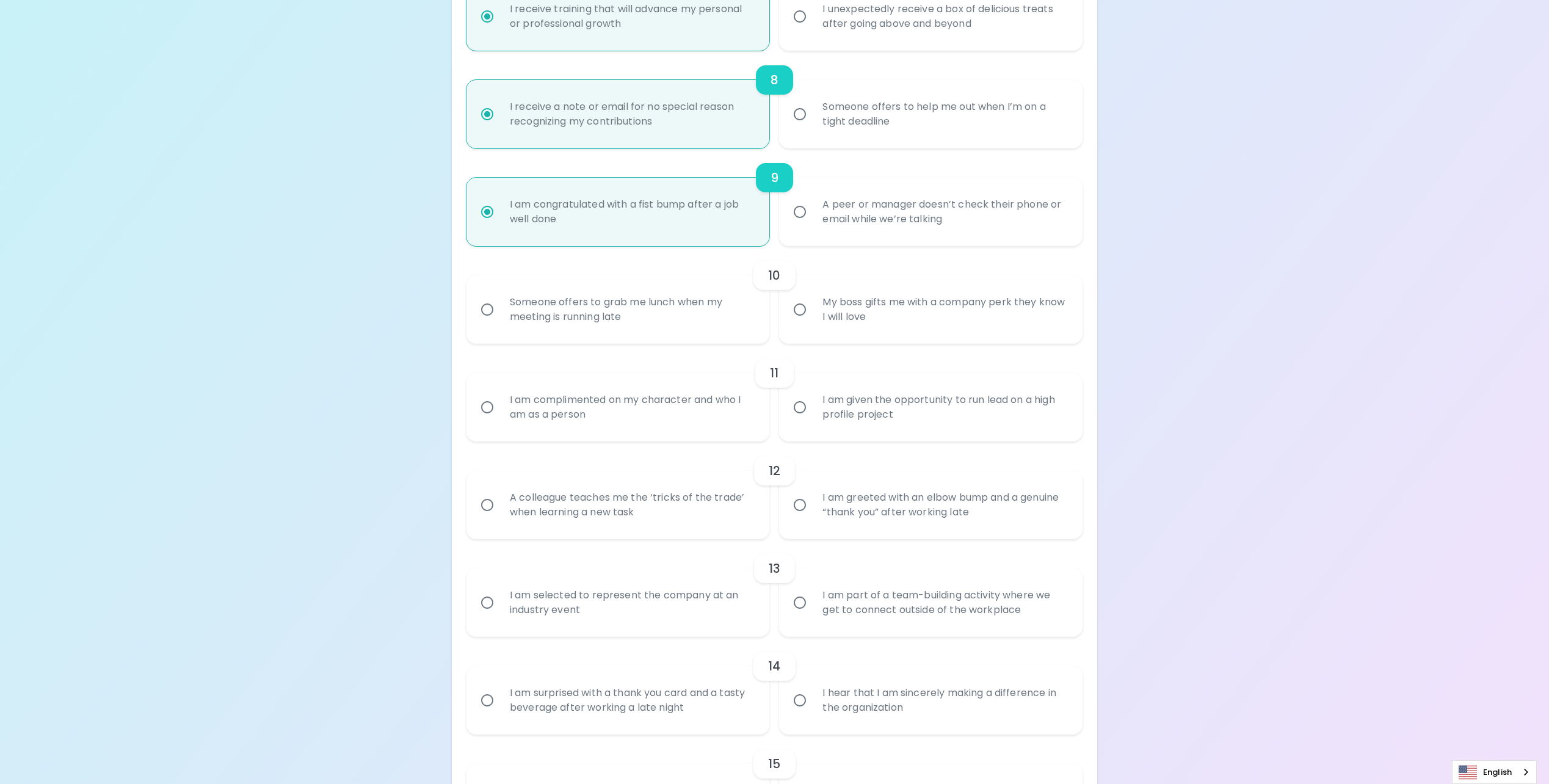
radio input "false"
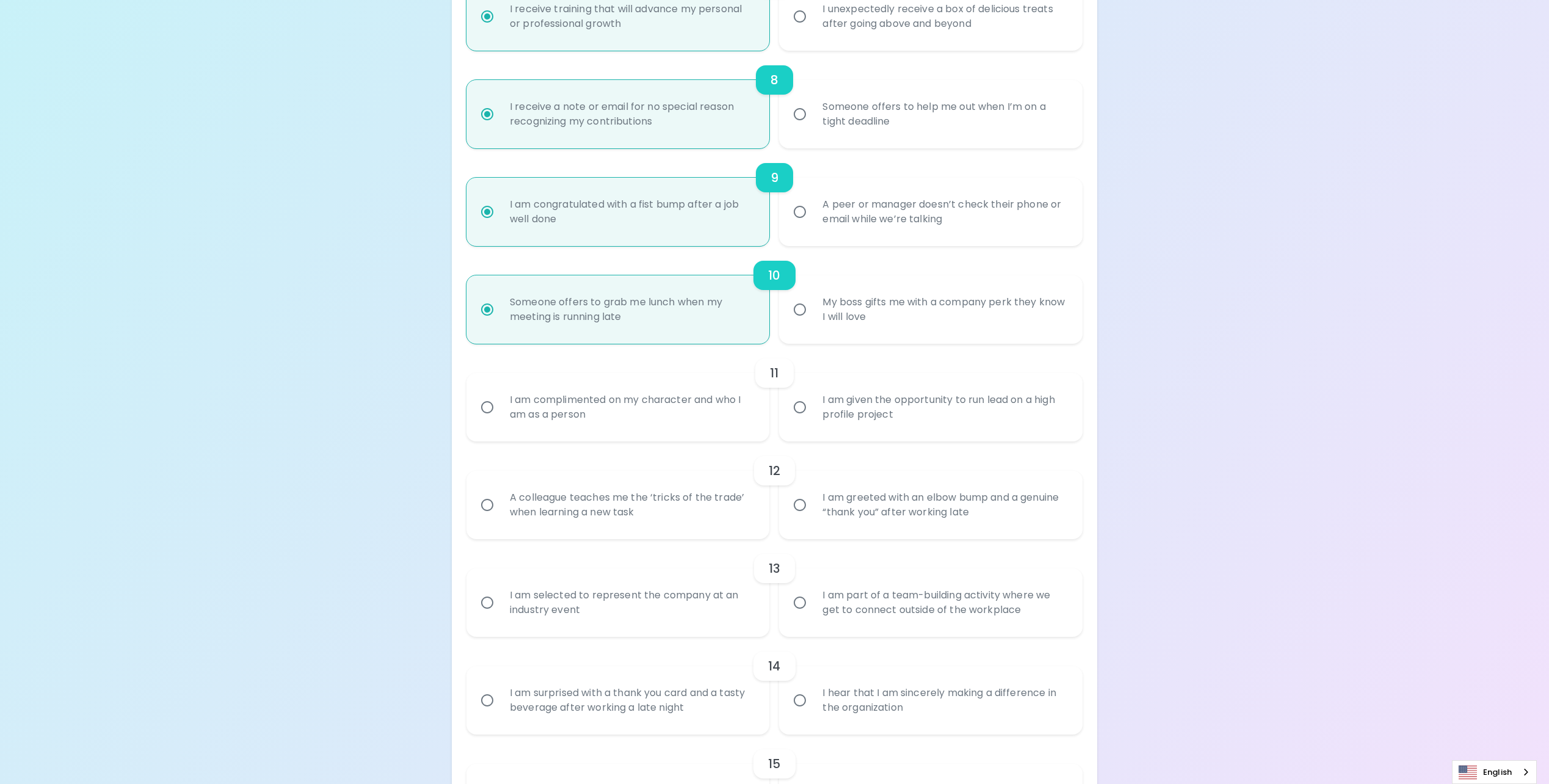
scroll to position [1038, 0]
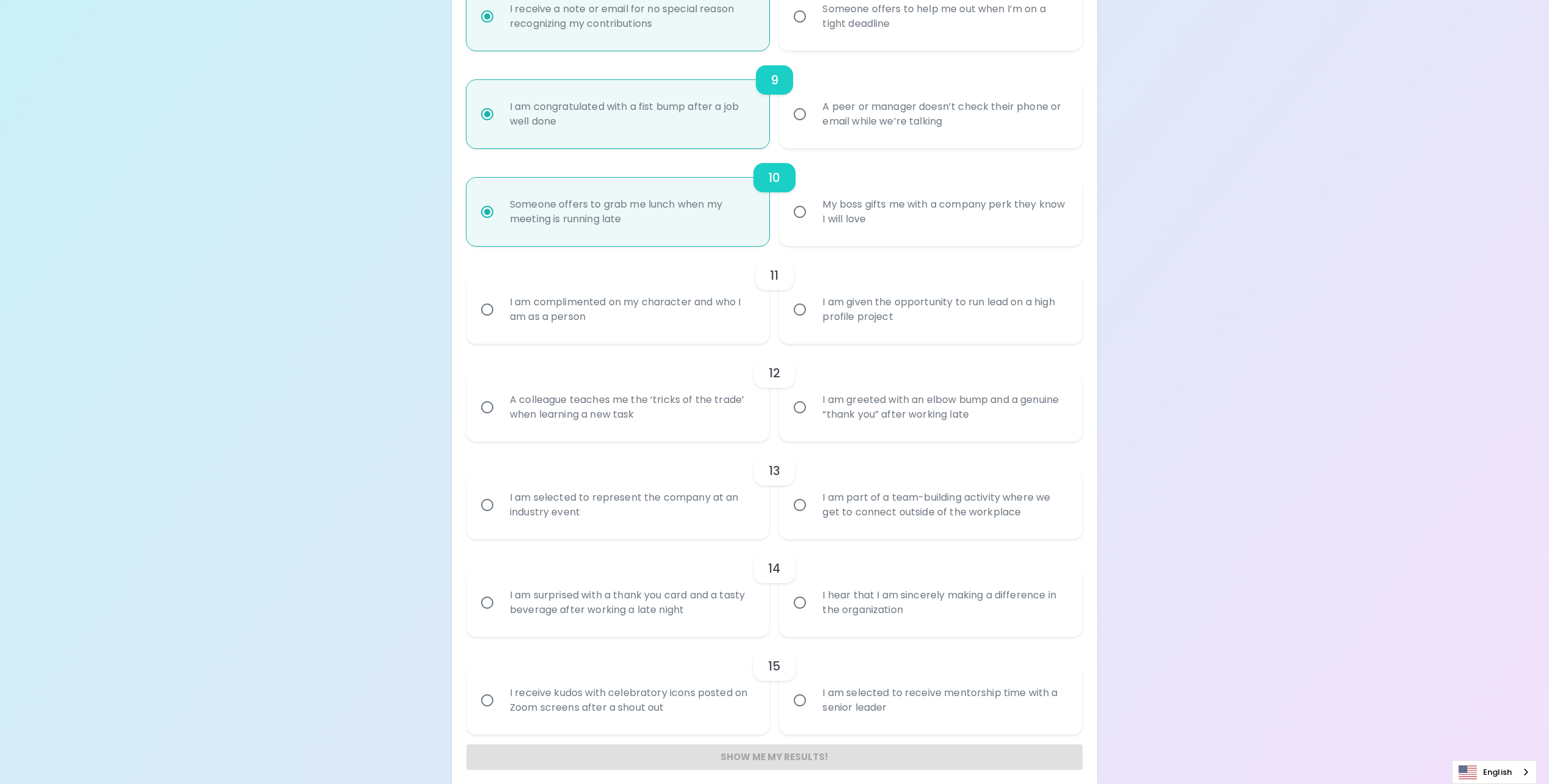
radio input "true"
click at [722, 299] on div "I am complimented on my character and who I am as a person" at bounding box center [631, 309] width 263 height 59
click at [500, 299] on input "I am complimented on my character and who I am as a person" at bounding box center [487, 310] width 26 height 26
radio input "false"
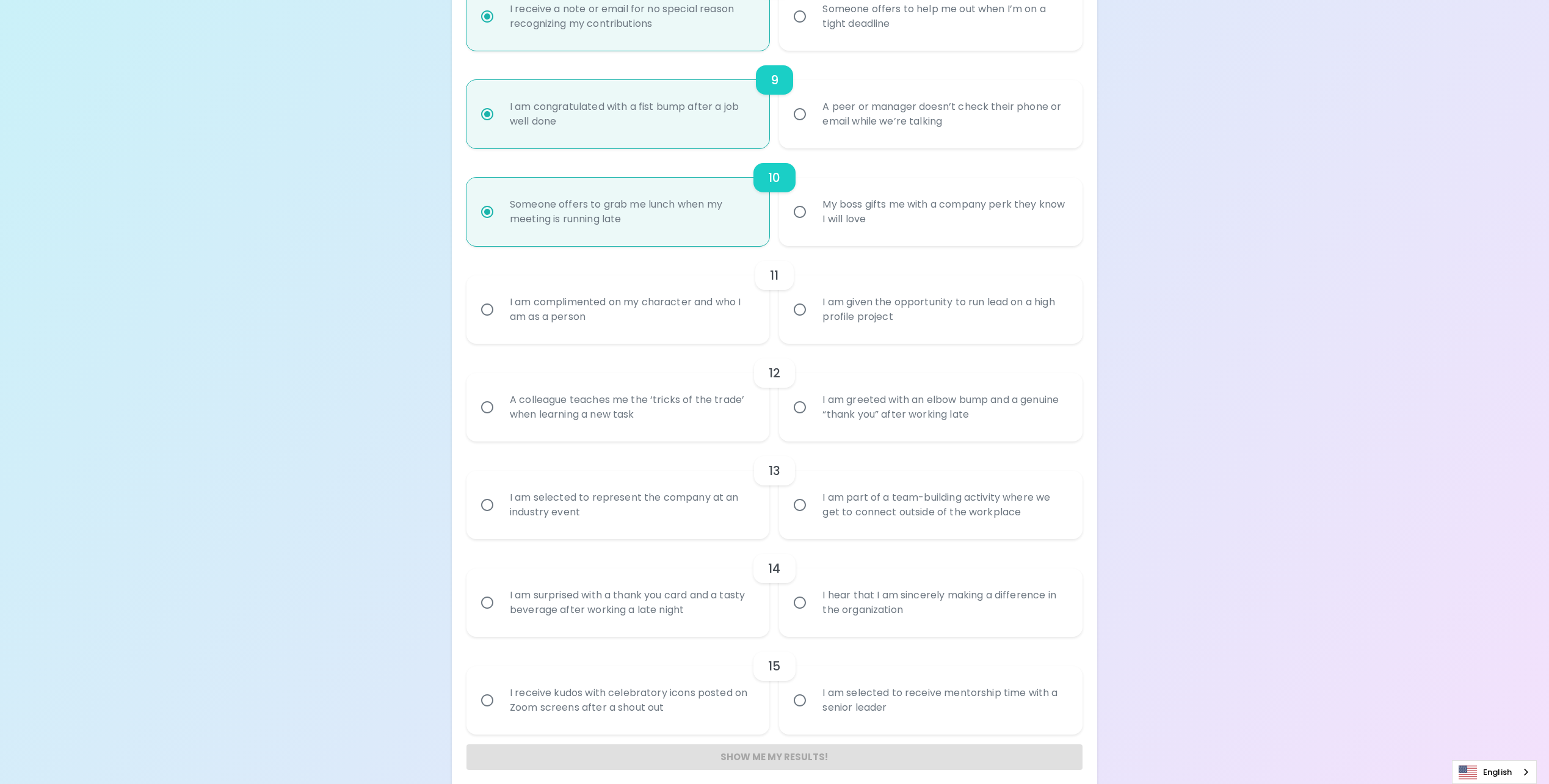
radio input "false"
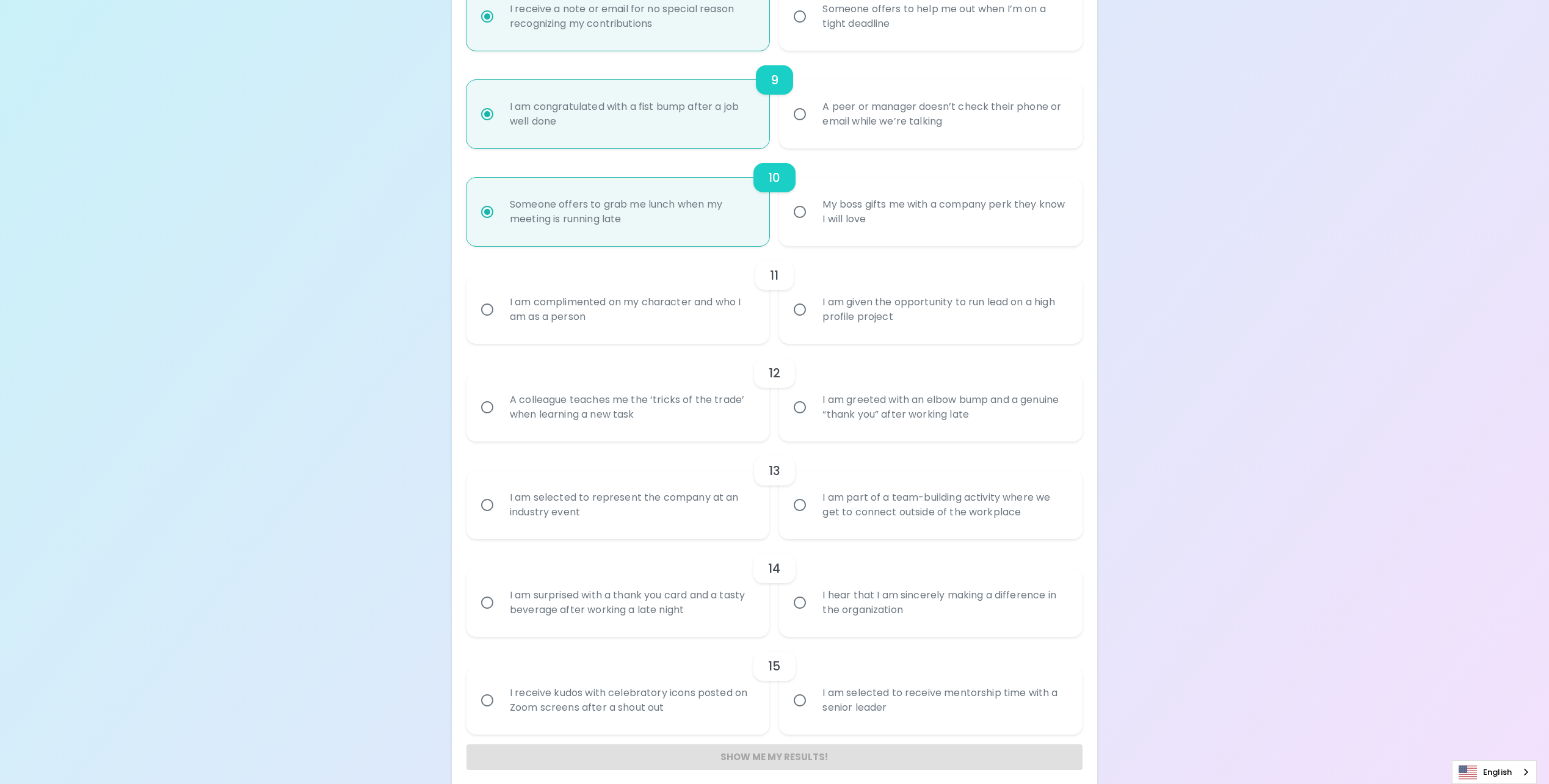
radio input "false"
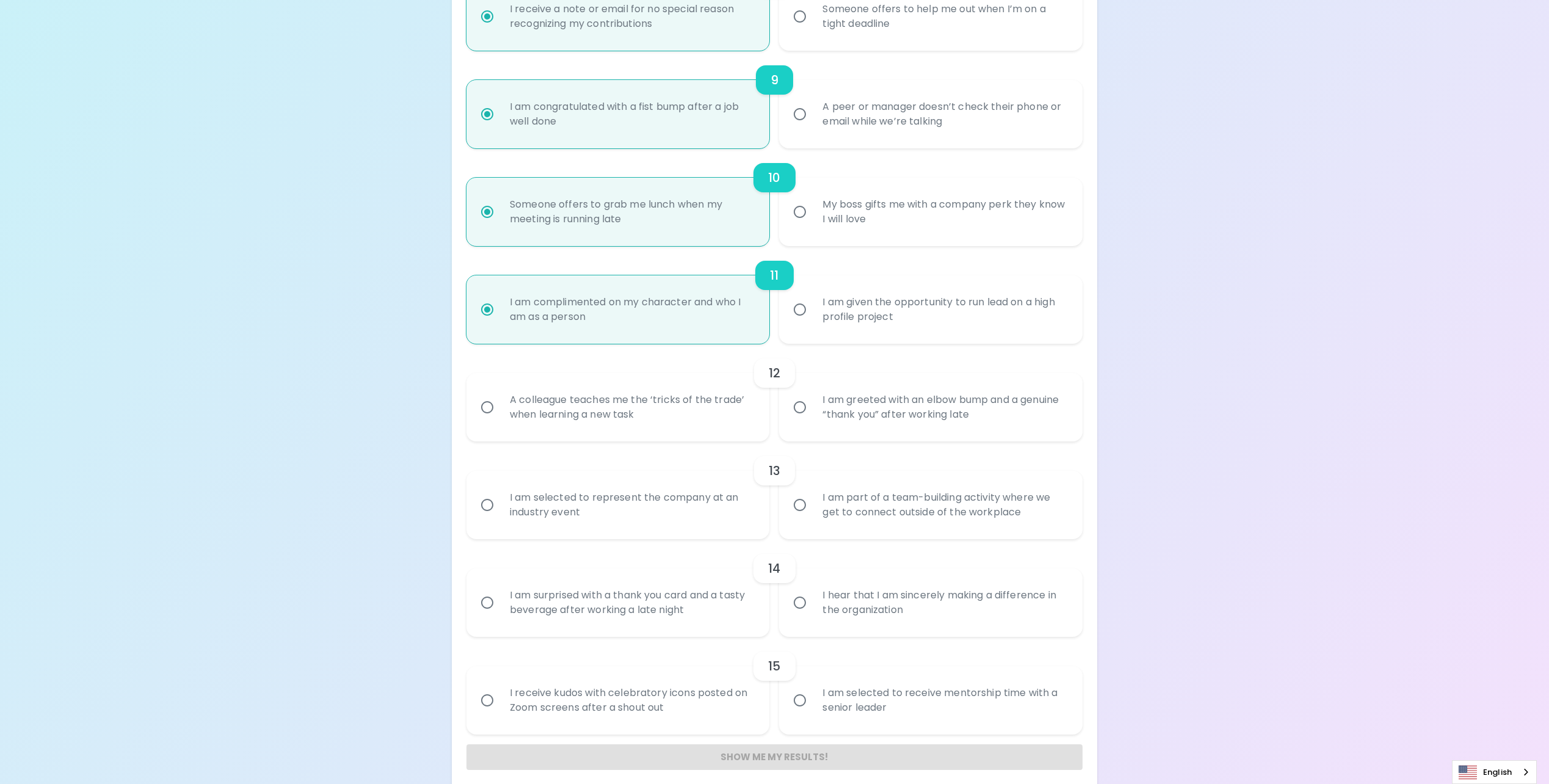
scroll to position [1048, 0]
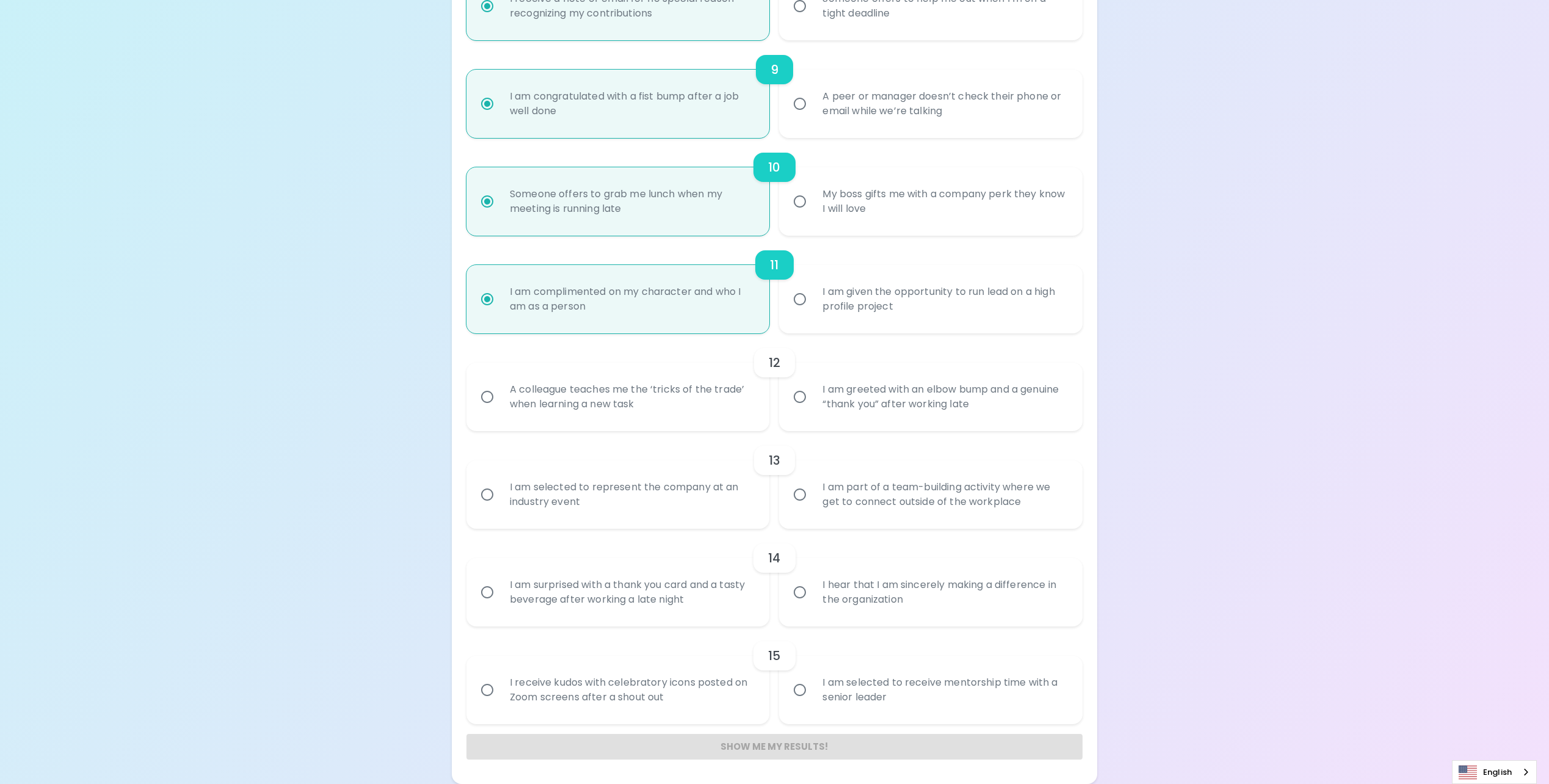
radio input "true"
click at [700, 402] on div "A colleague teaches me the ‘tricks of the trade’ when learning a new task" at bounding box center [631, 397] width 263 height 59
click at [500, 402] on input "A colleague teaches me the ‘tricks of the trade’ when learning a new task" at bounding box center [487, 397] width 26 height 26
radio input "false"
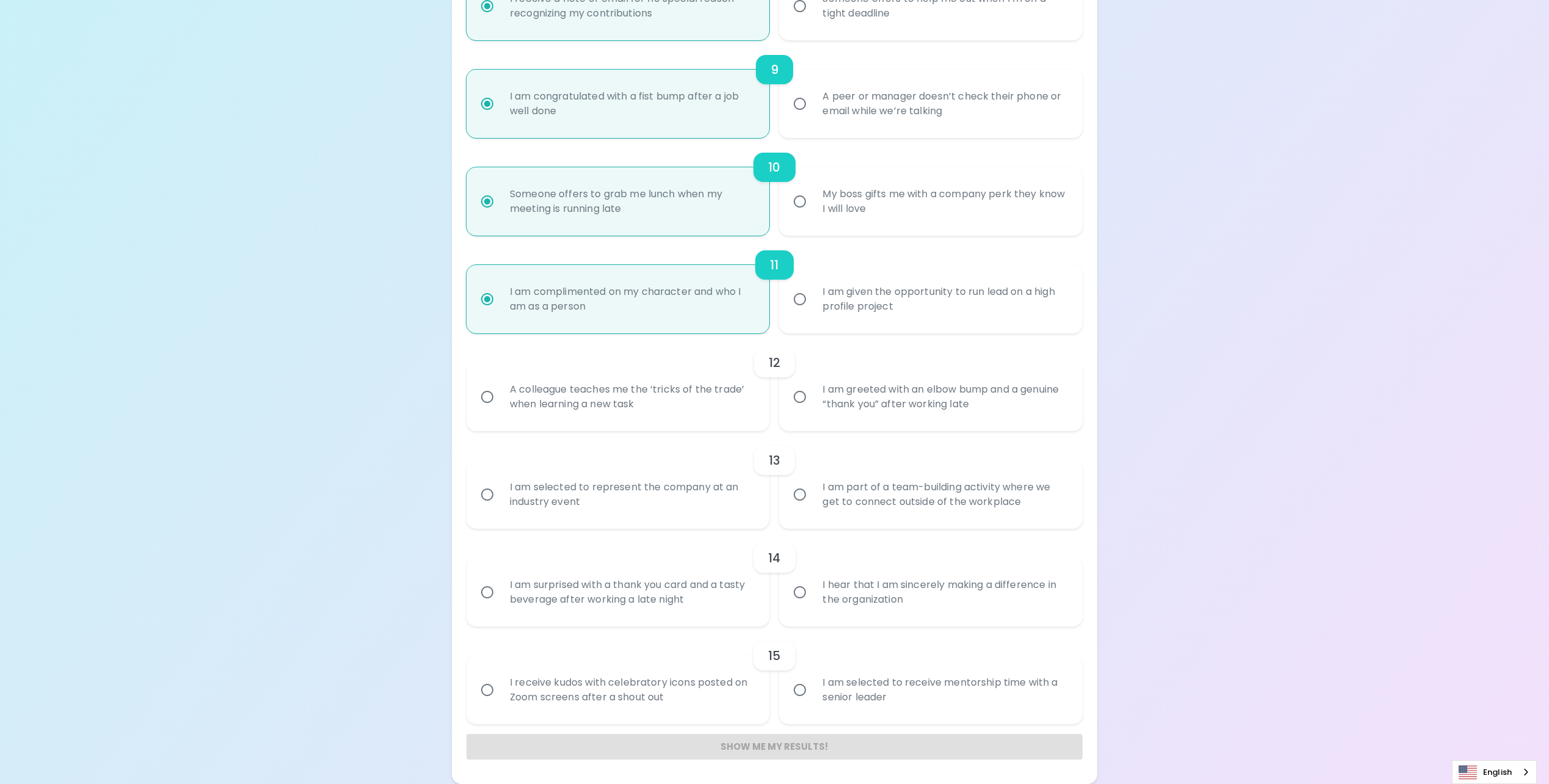
radio input "false"
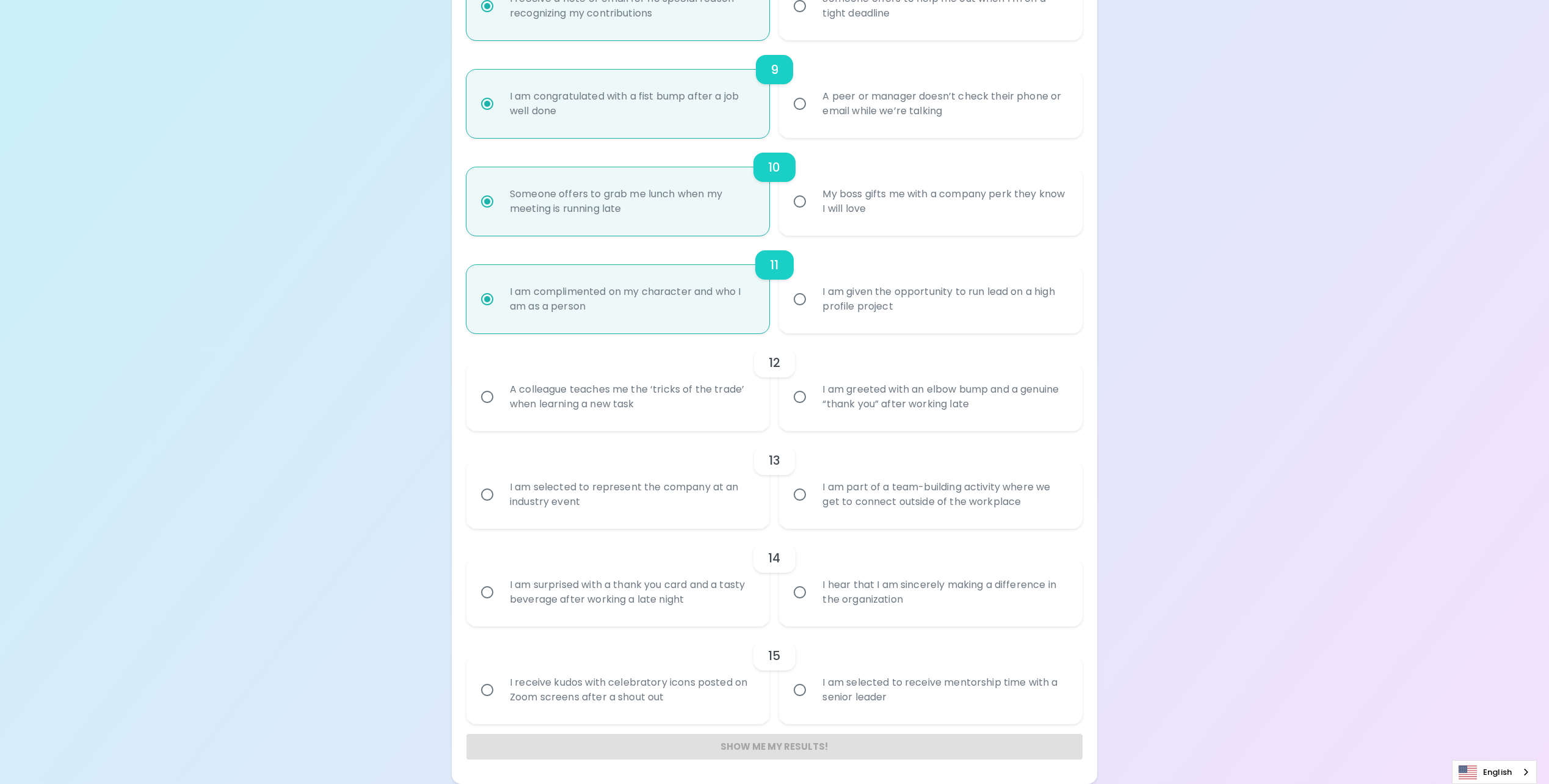
radio input "false"
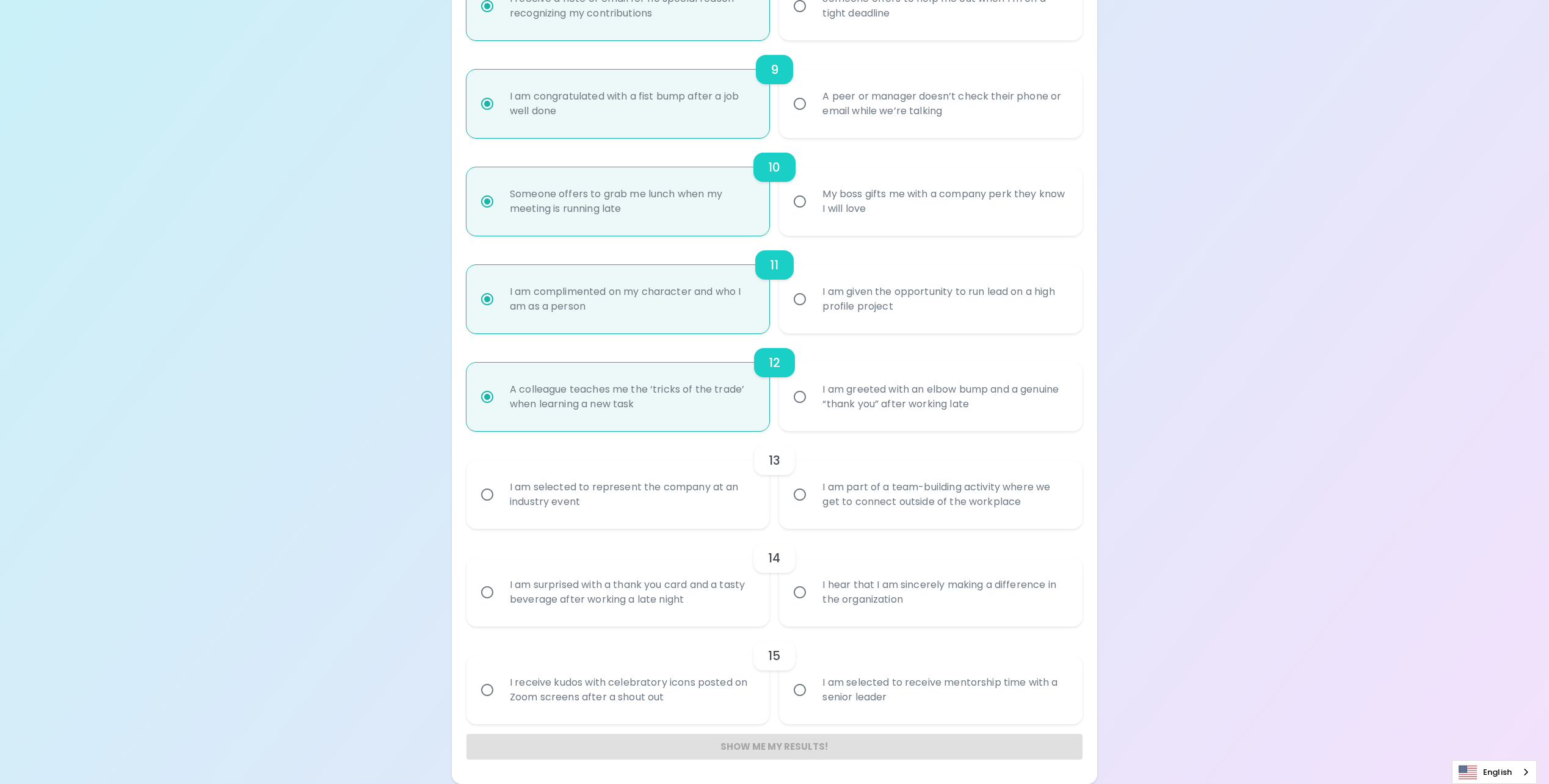
radio input "true"
click at [689, 500] on div "I am selected to represent the company at an industry event" at bounding box center [631, 494] width 263 height 59
click at [500, 500] on input "I am selected to represent the company at an industry event" at bounding box center [487, 494] width 26 height 26
radio input "false"
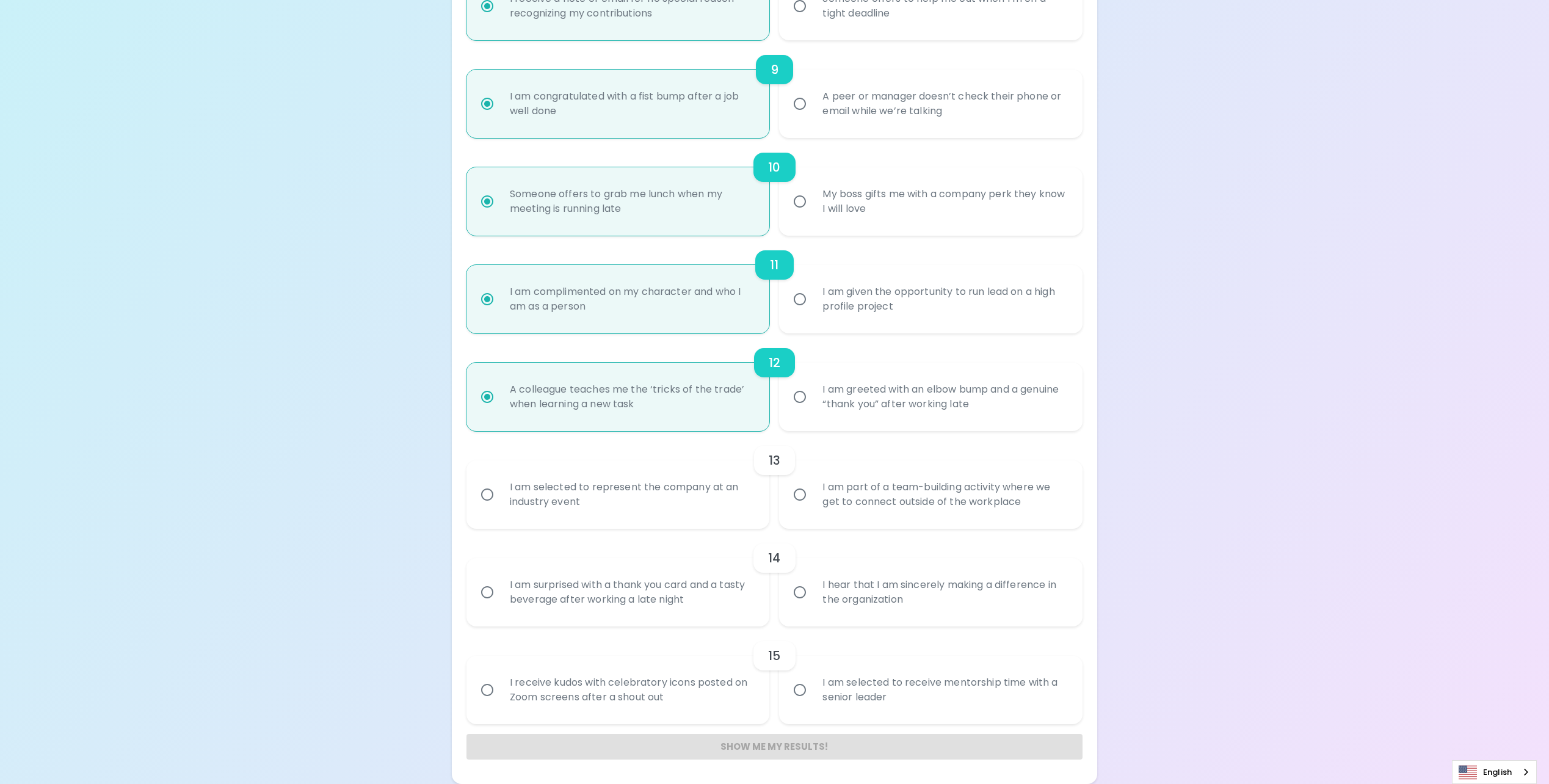
radio input "false"
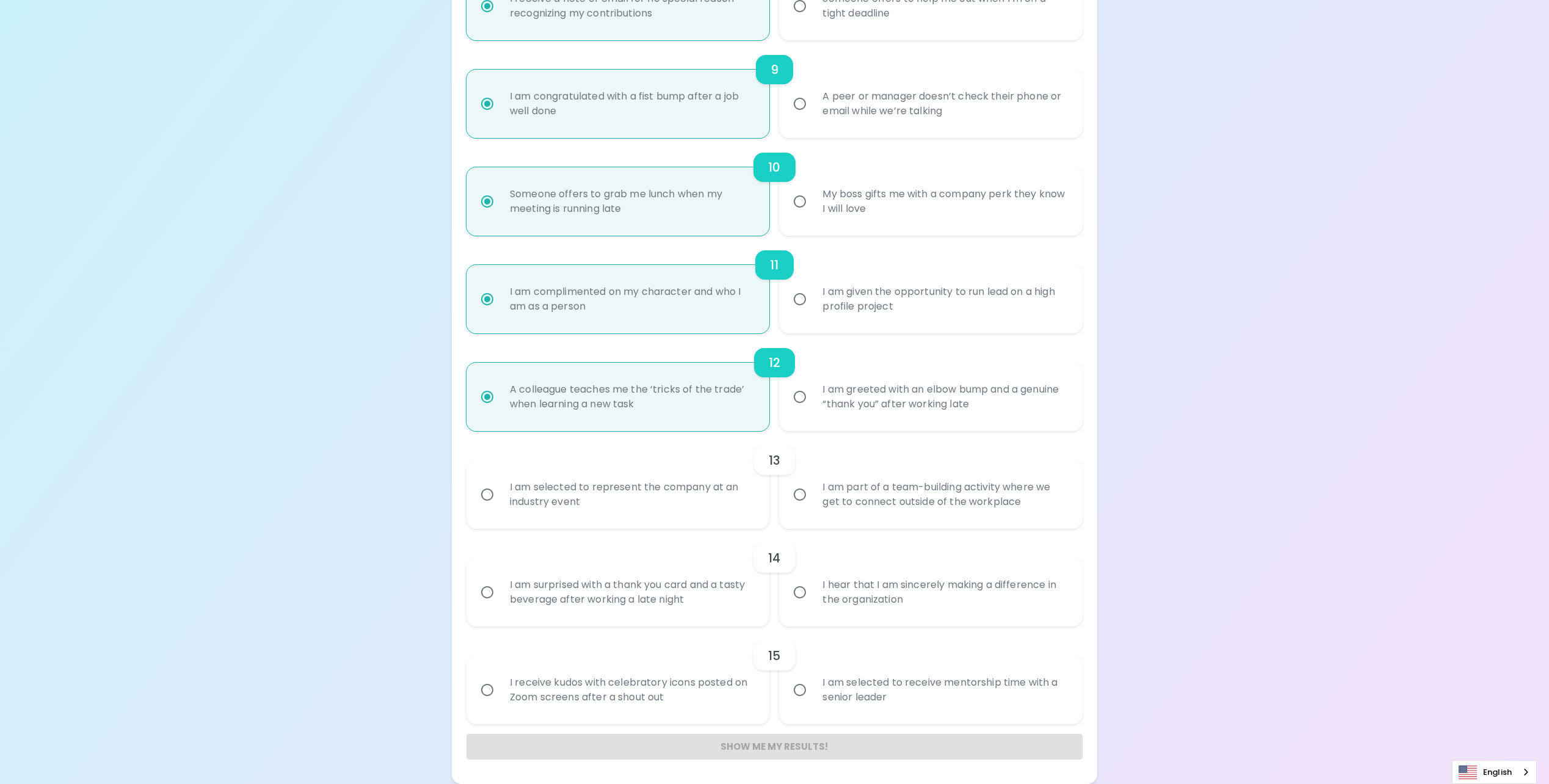
radio input "false"
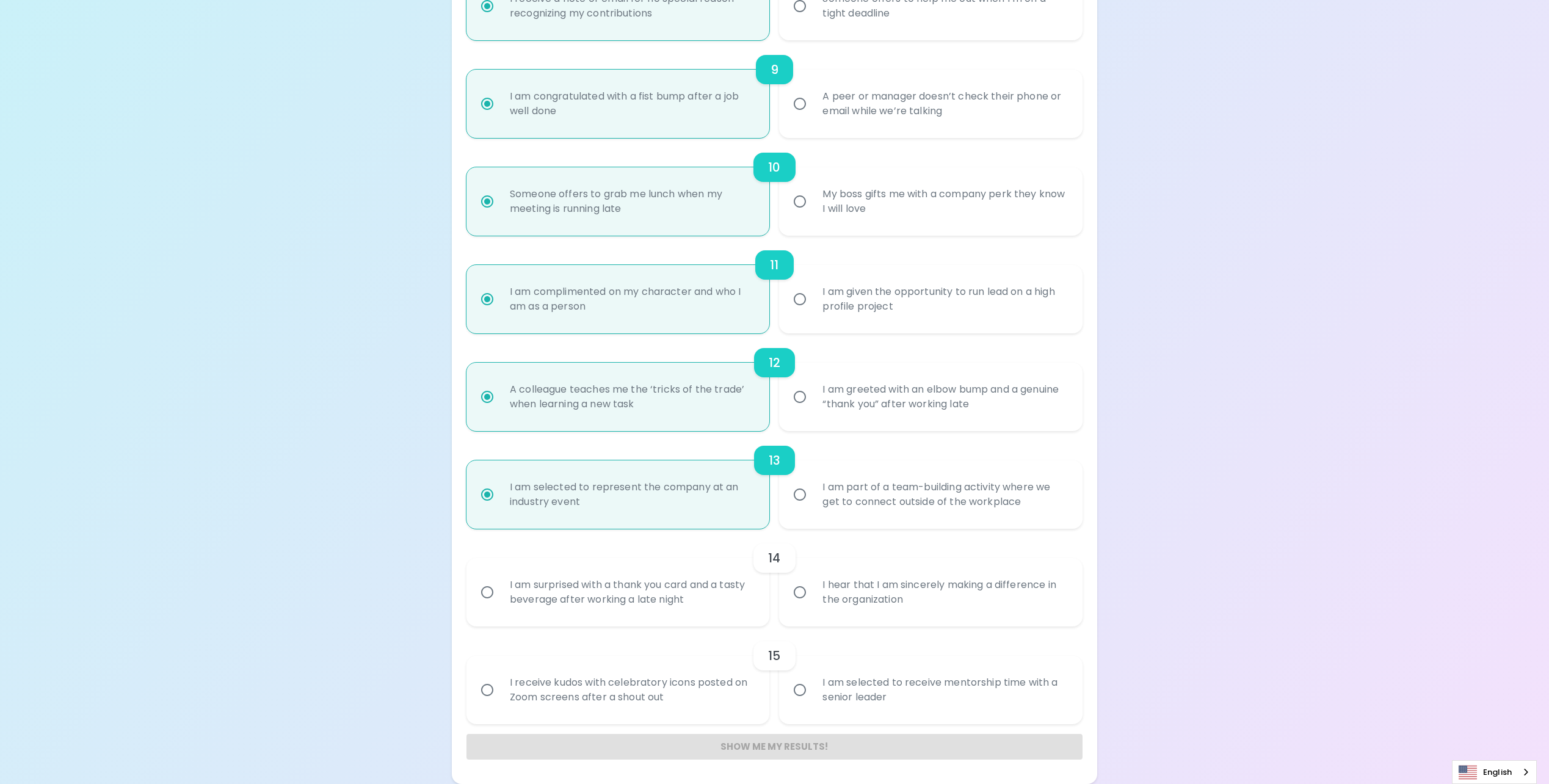
radio input "true"
click at [914, 610] on div "I hear that I am sincerely making a difference in the organization" at bounding box center [944, 592] width 263 height 59
click at [813, 605] on input "I hear that I am sincerely making a difference in the organization" at bounding box center [800, 592] width 26 height 26
radio input "false"
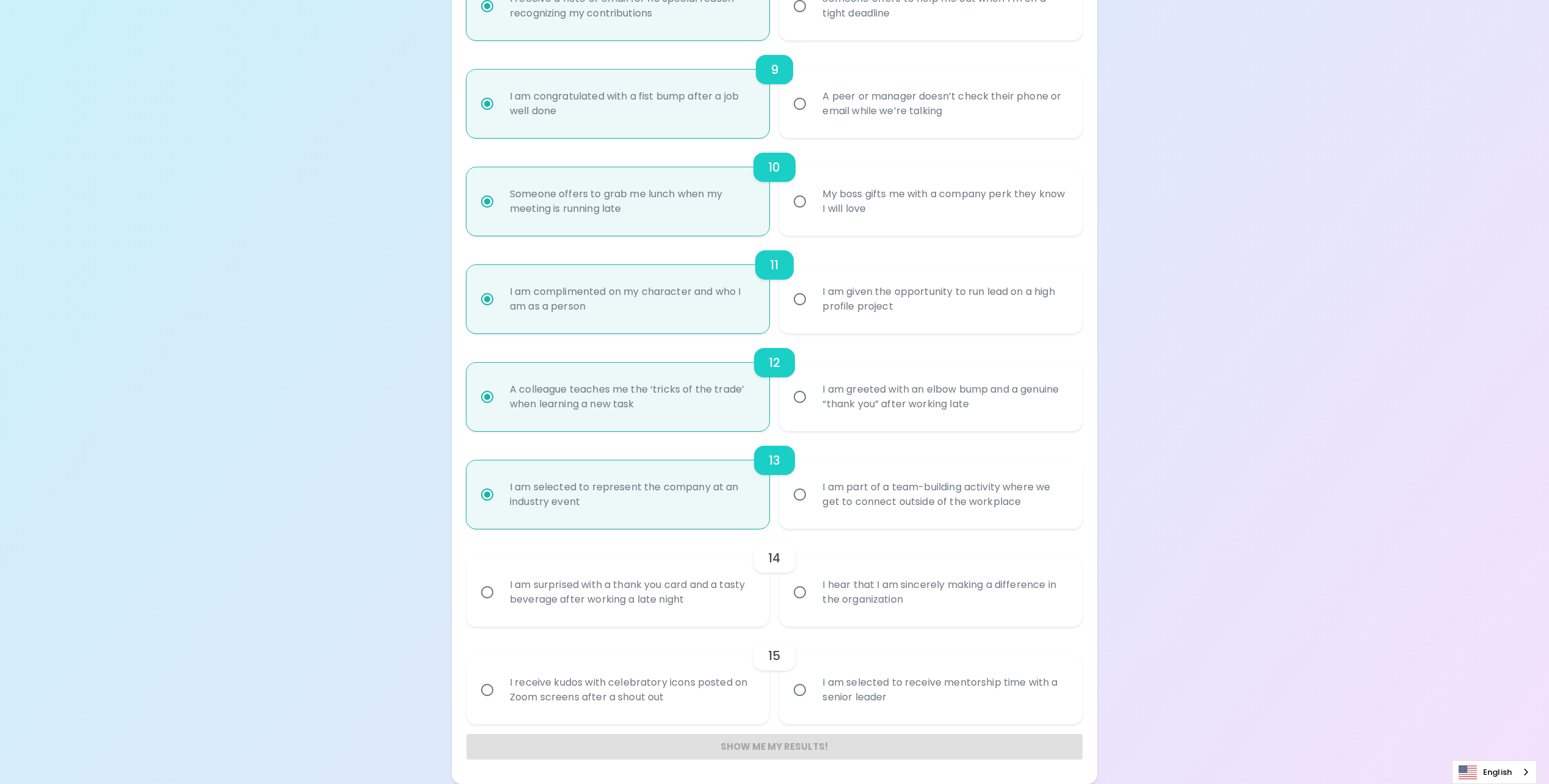
radio input "false"
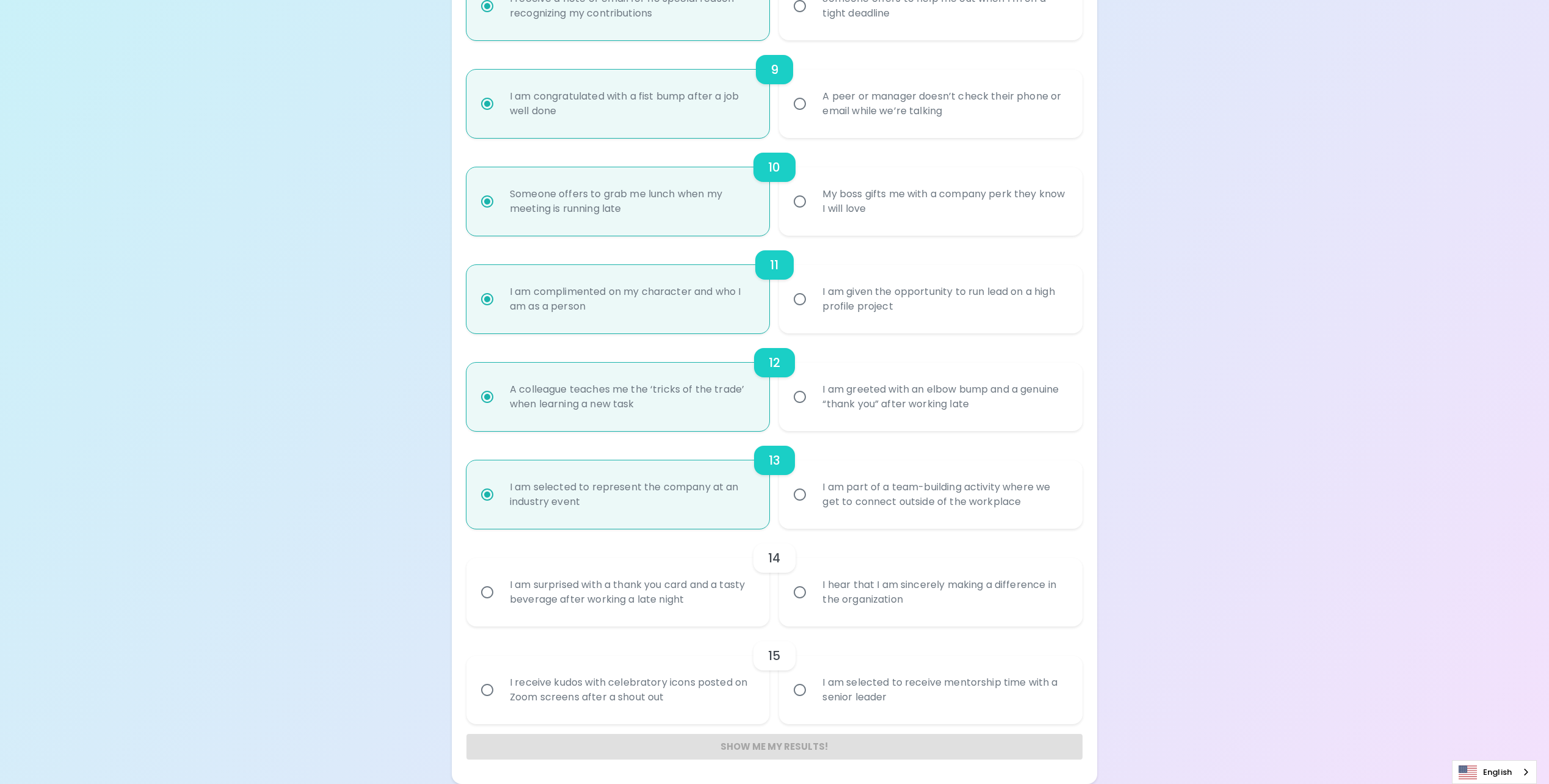
radio input "false"
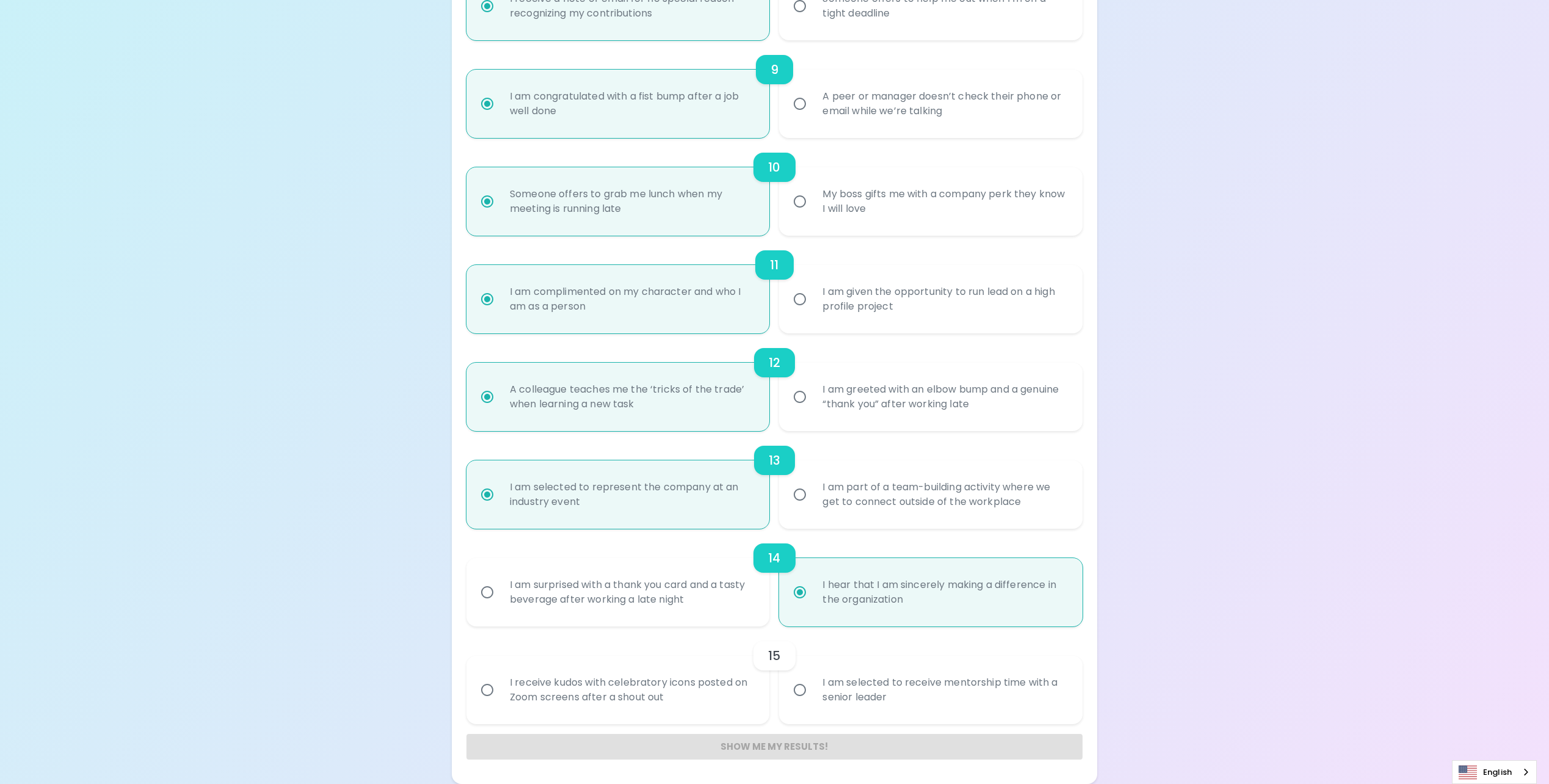
radio input "true"
click at [884, 678] on div "I am selected to receive mentorship time with a senior leader" at bounding box center [944, 690] width 263 height 59
click at [813, 678] on input "I am selected to receive mentorship time with a senior leader" at bounding box center [800, 690] width 26 height 26
radio input "false"
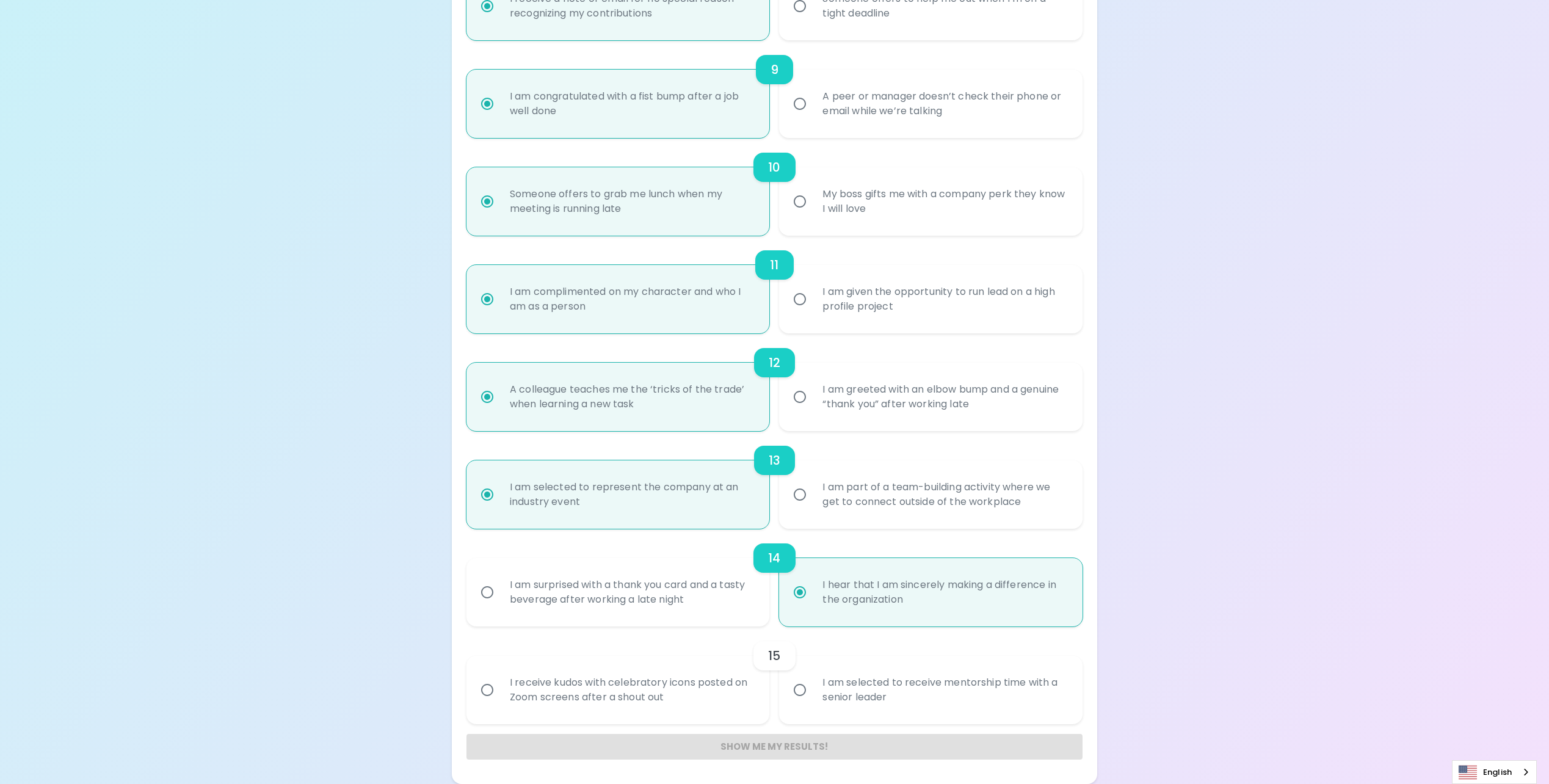
radio input "false"
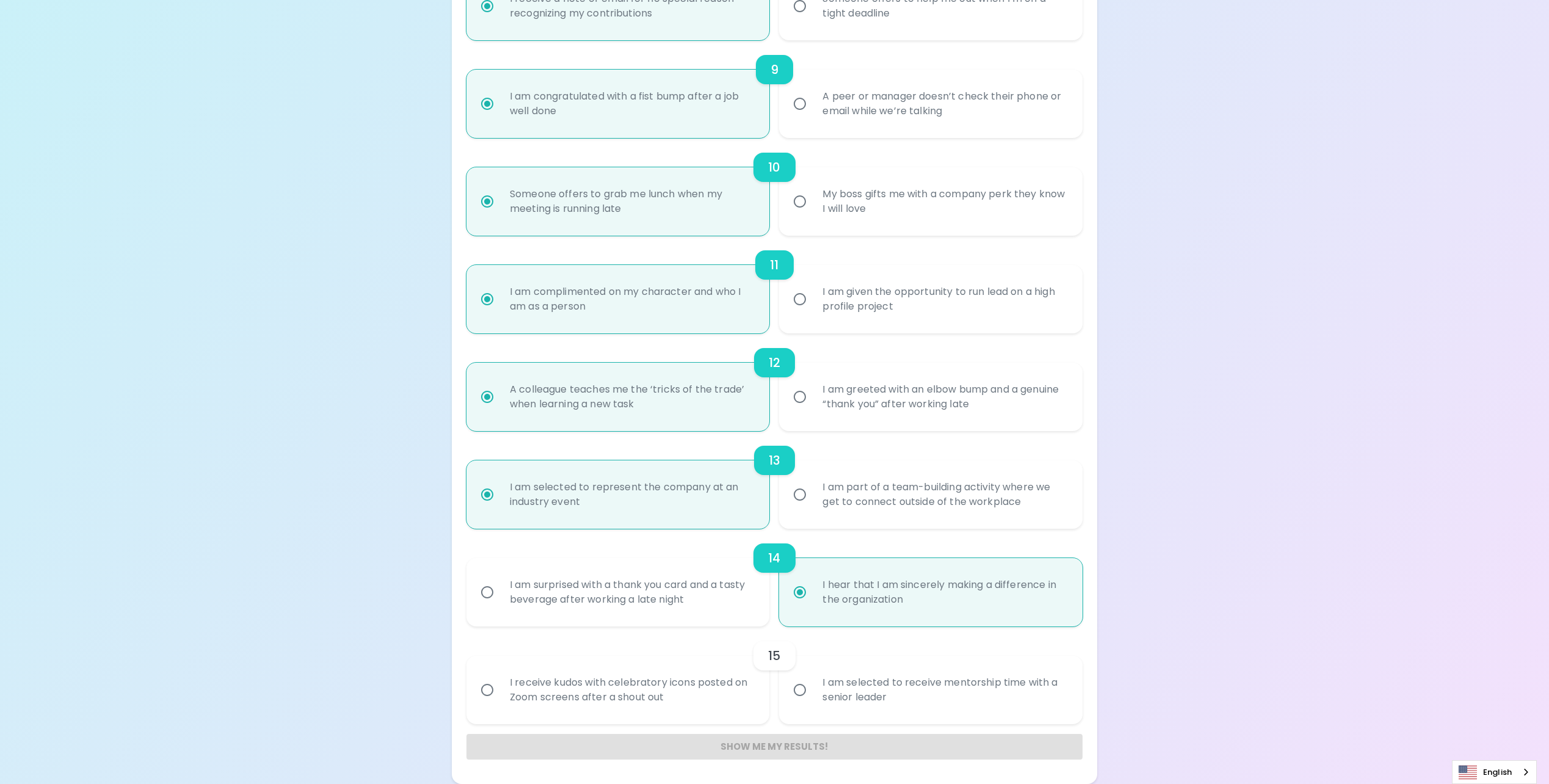
radio input "false"
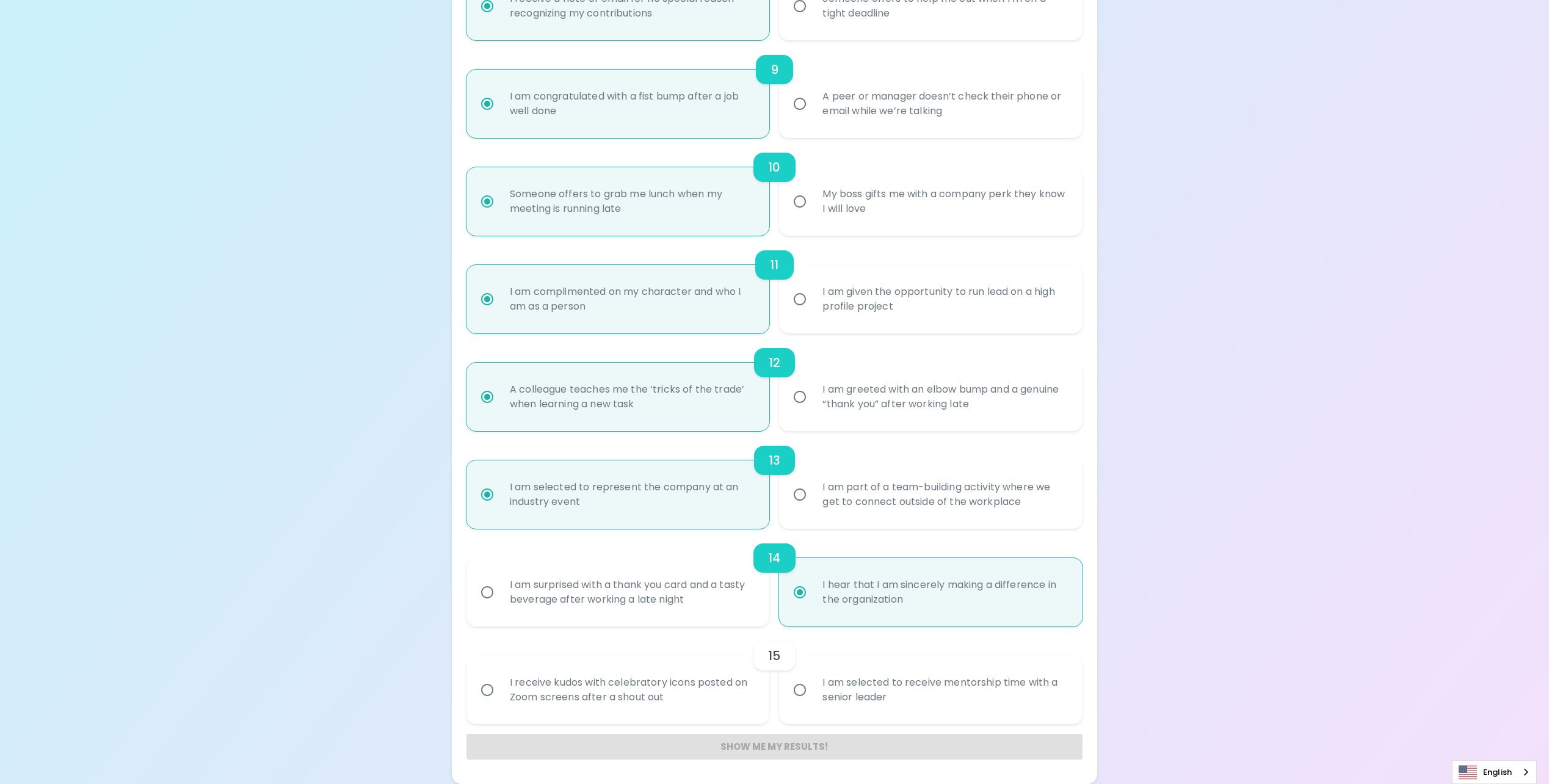
radio input "false"
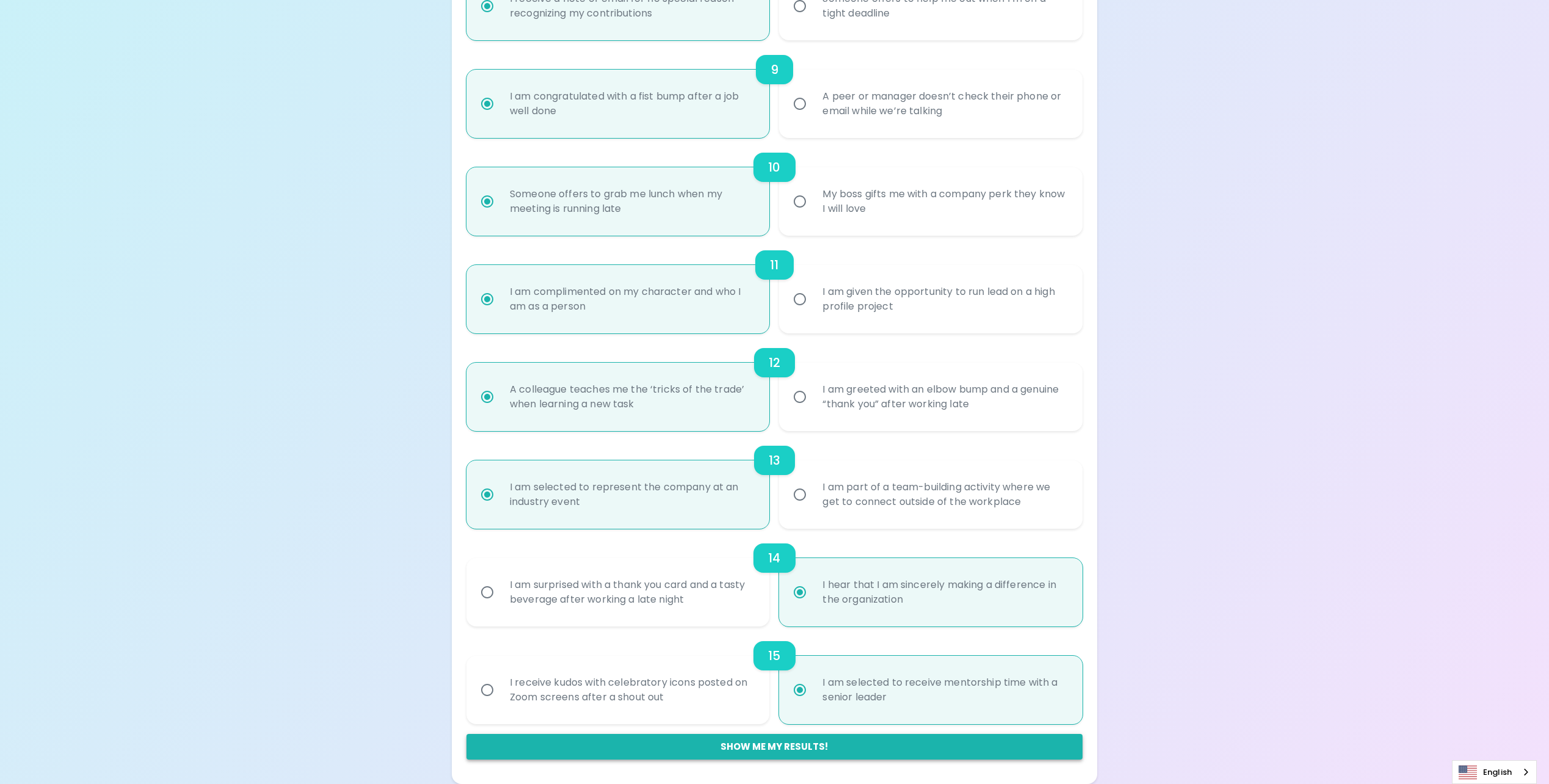
radio input "true"
click at [831, 747] on button "Show me my results!" at bounding box center [774, 747] width 616 height 26
radio input "false"
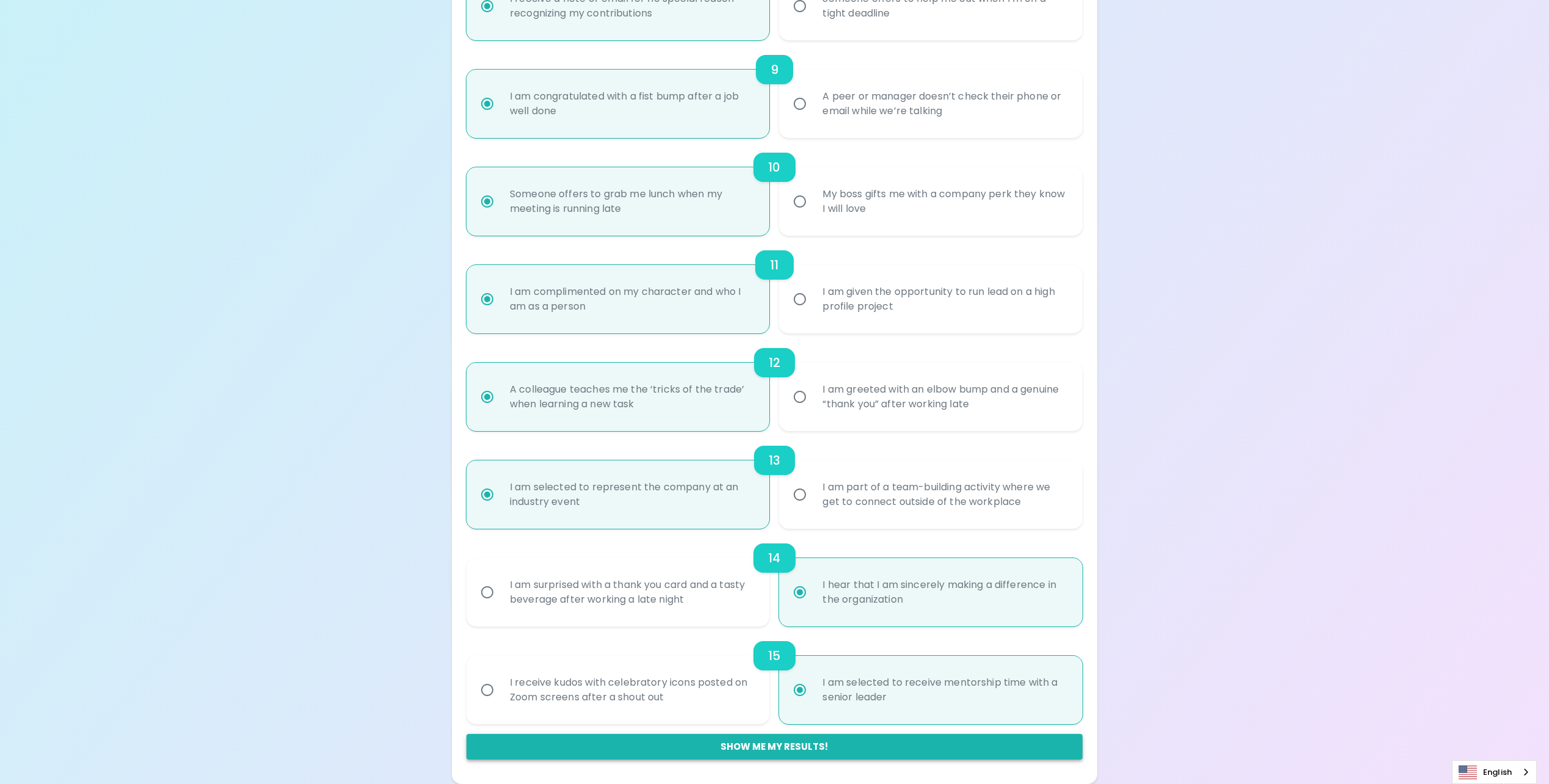
radio input "false"
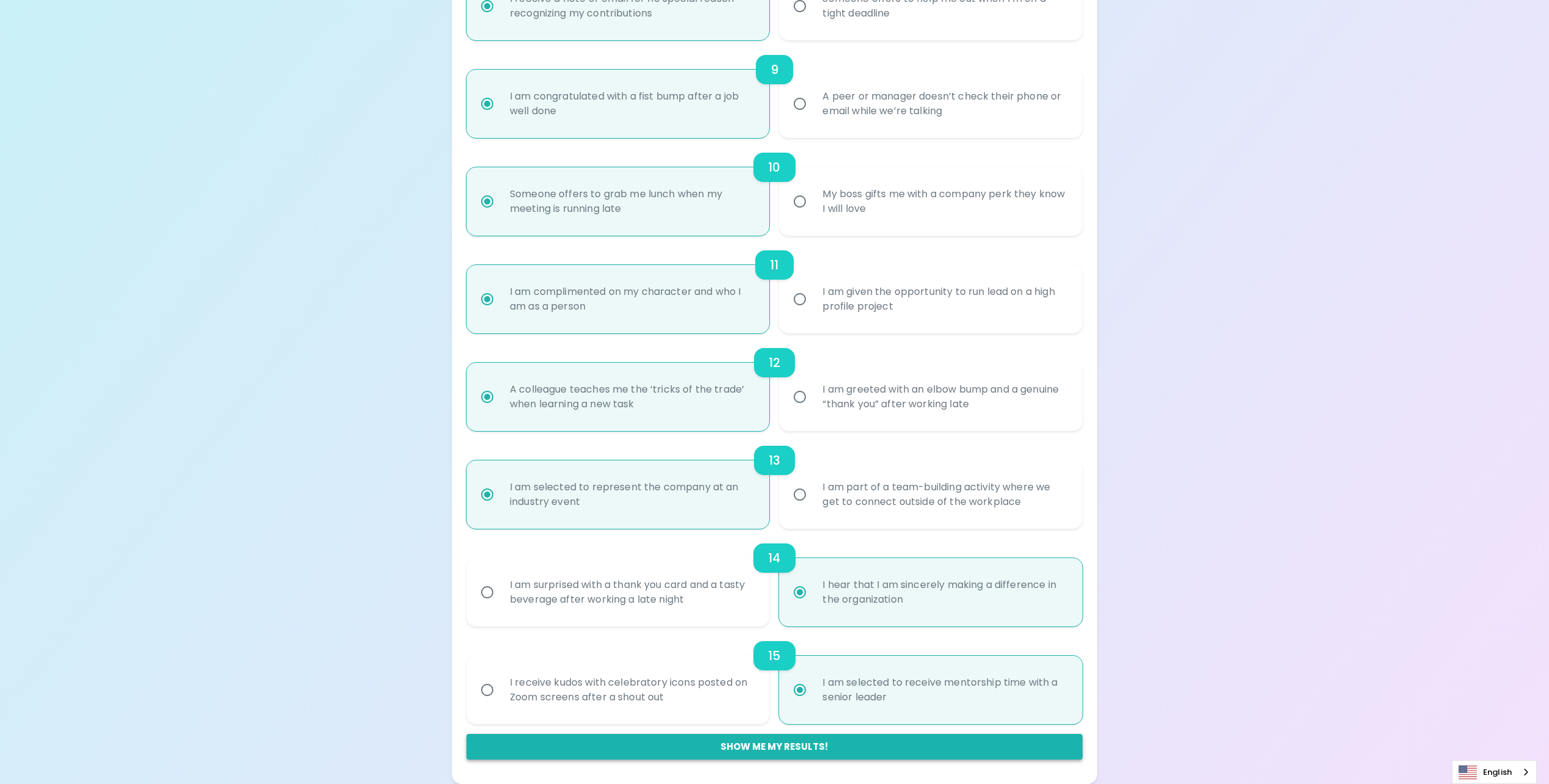
radio input "false"
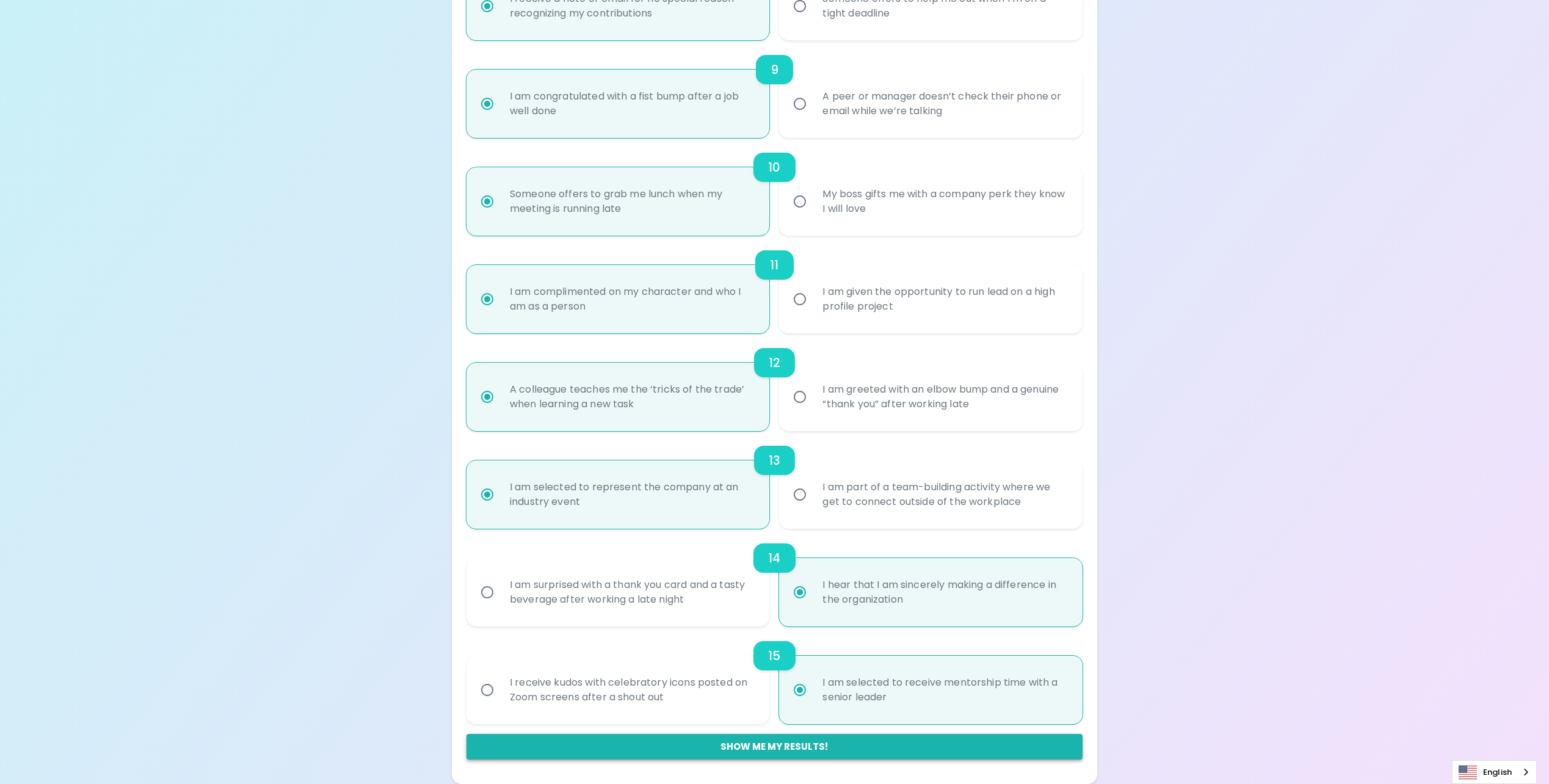
radio input "false"
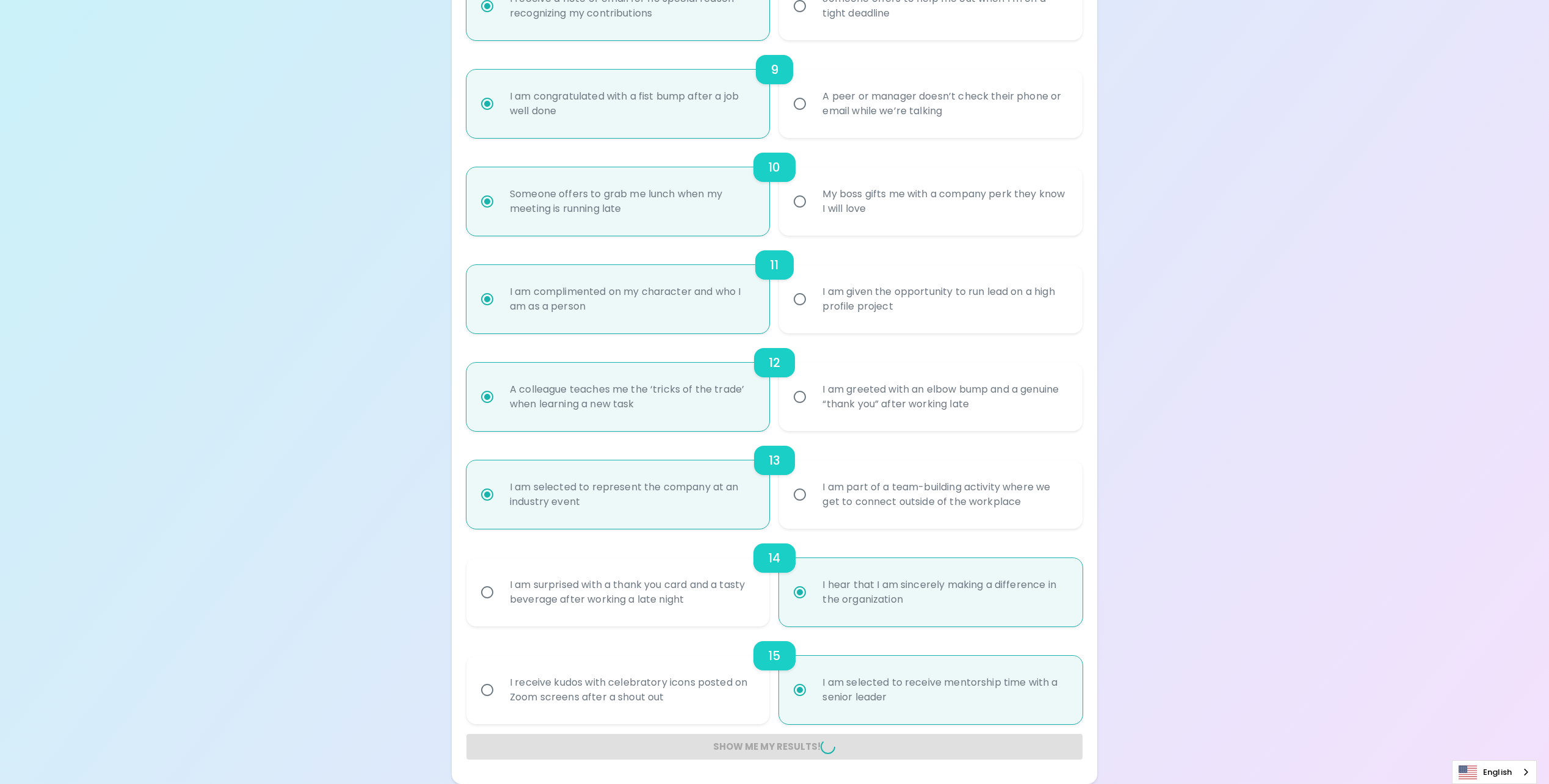
radio input "false"
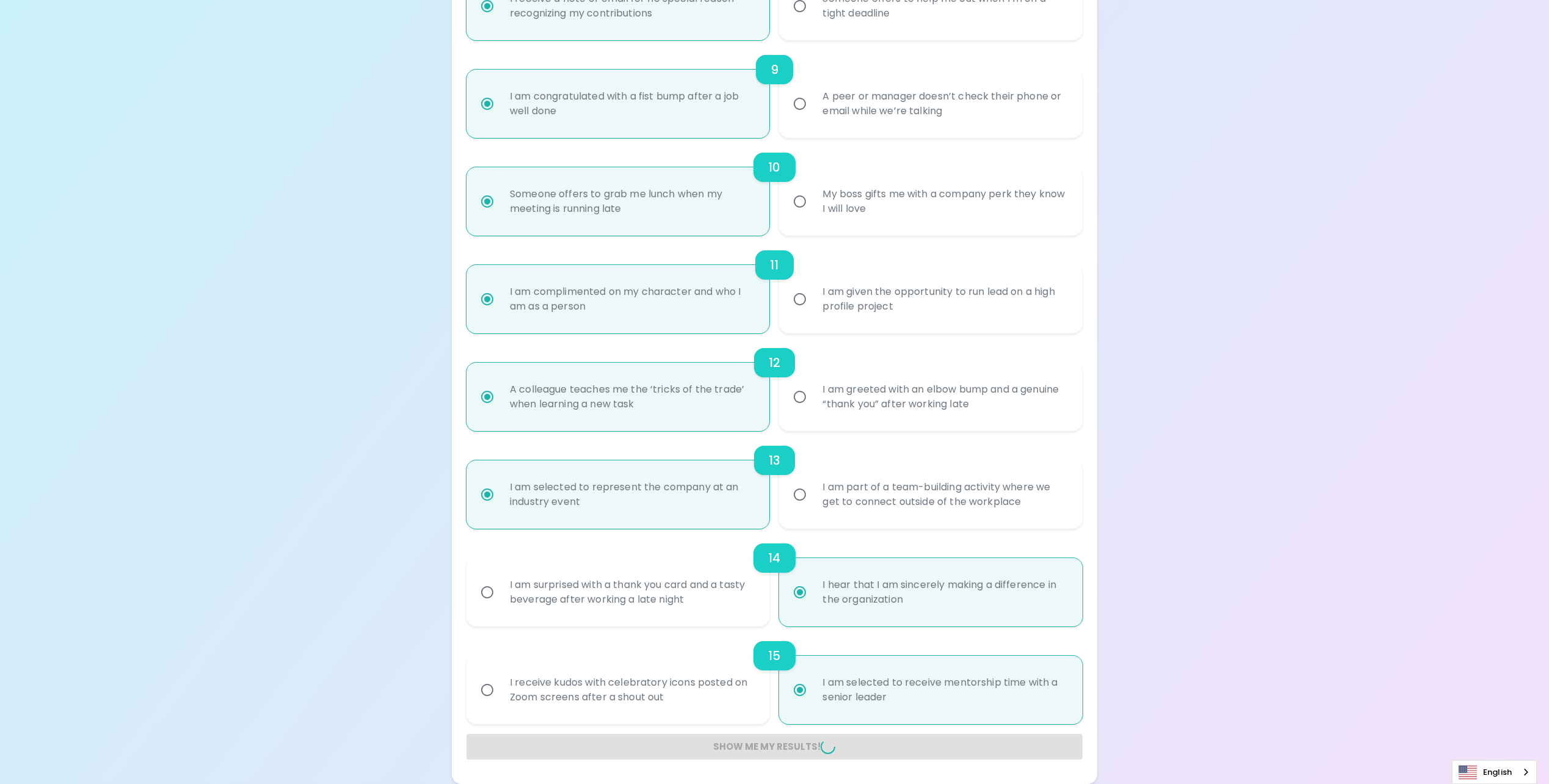
radio input "false"
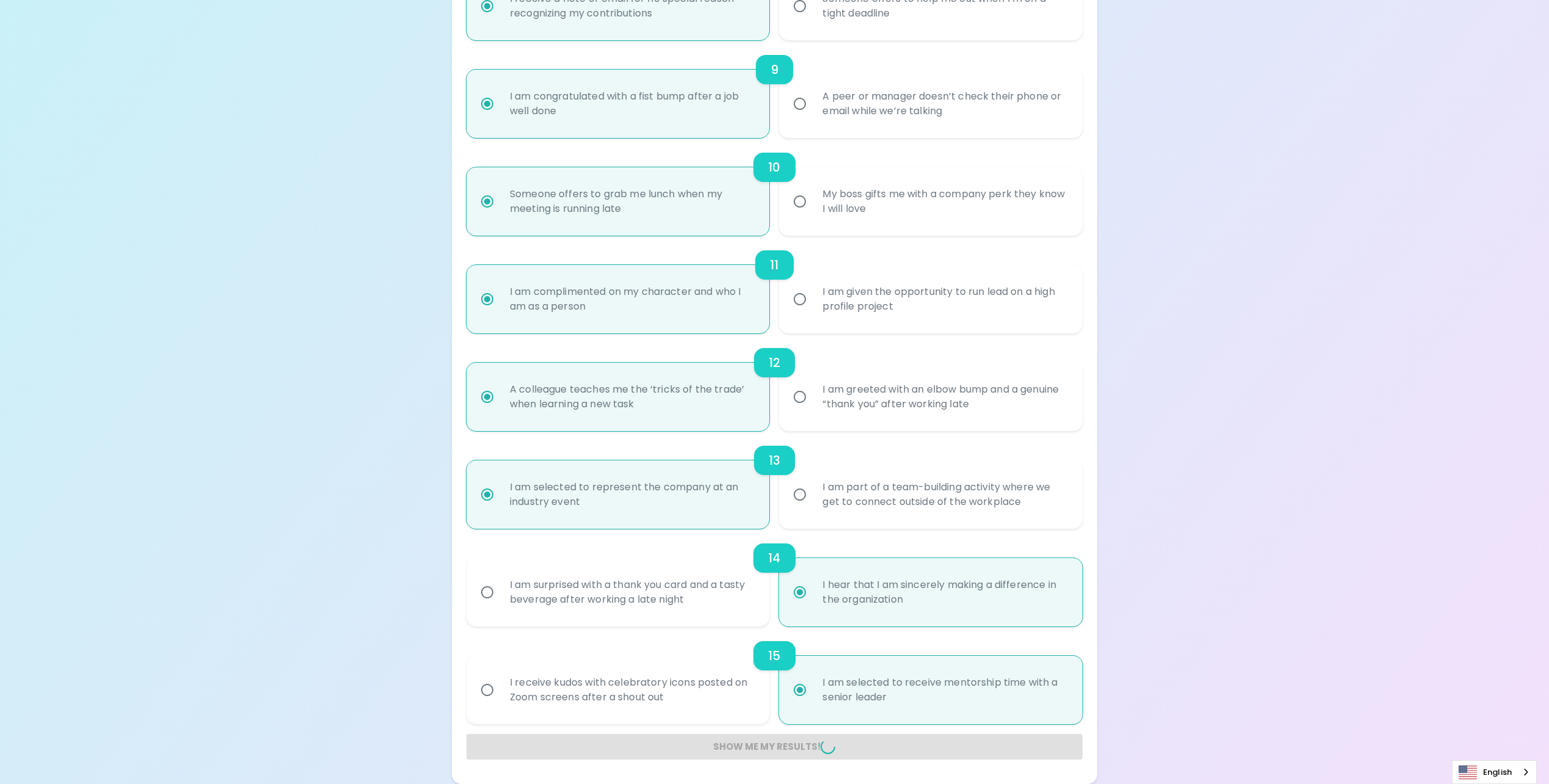
radio input "false"
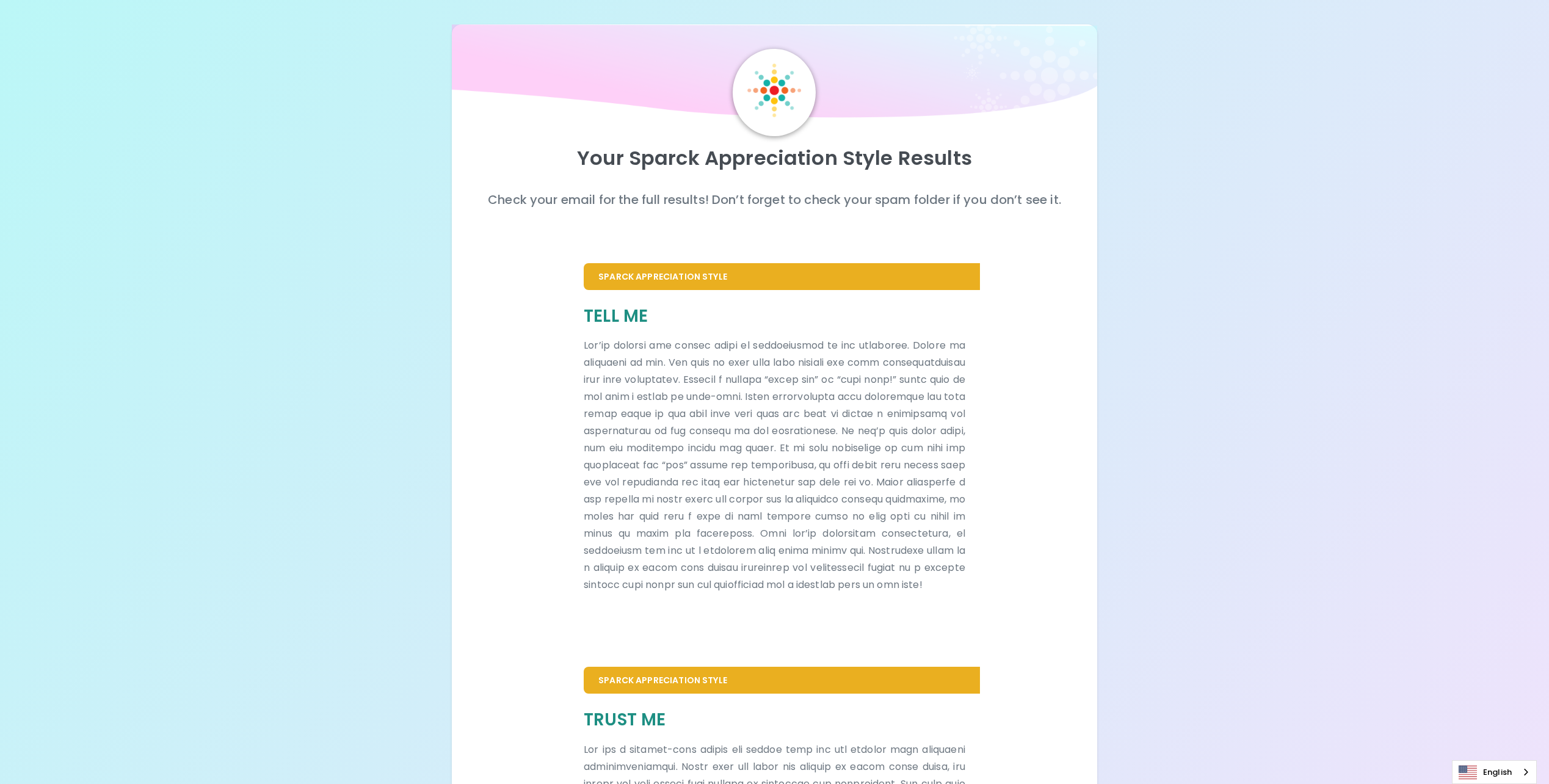
scroll to position [302, 0]
